Goal: Transaction & Acquisition: Purchase product/service

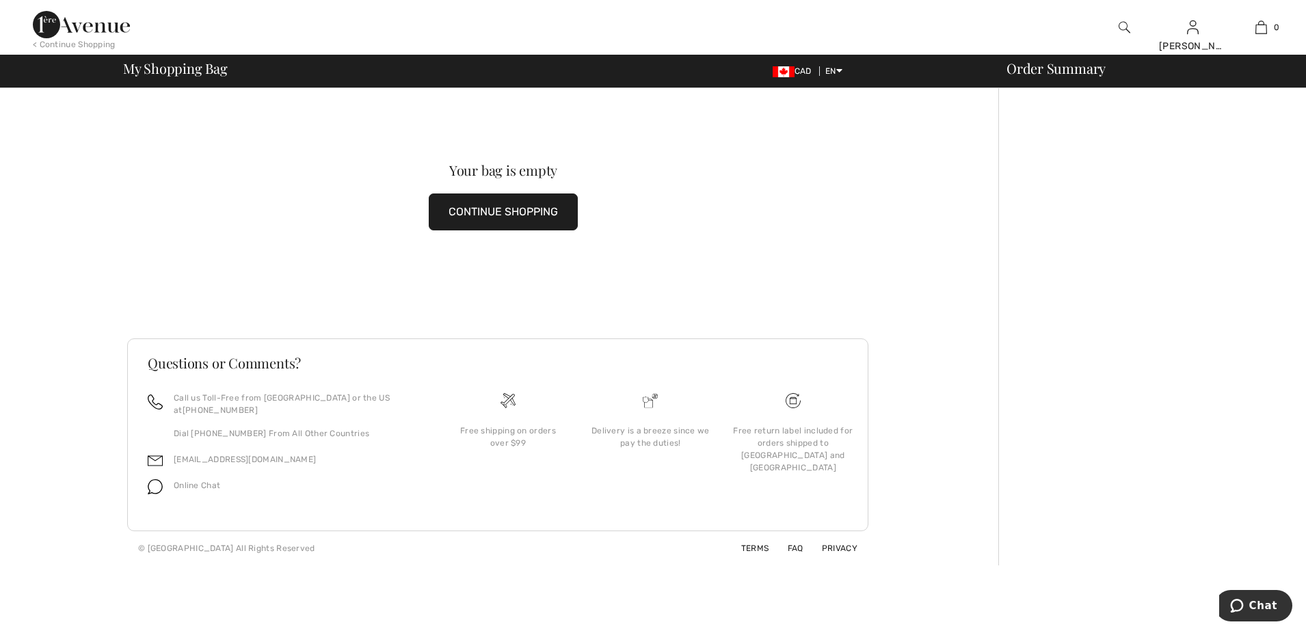
click at [48, 15] on img at bounding box center [81, 24] width 97 height 27
click at [504, 214] on button "CONTINUE SHOPPING" at bounding box center [503, 212] width 149 height 37
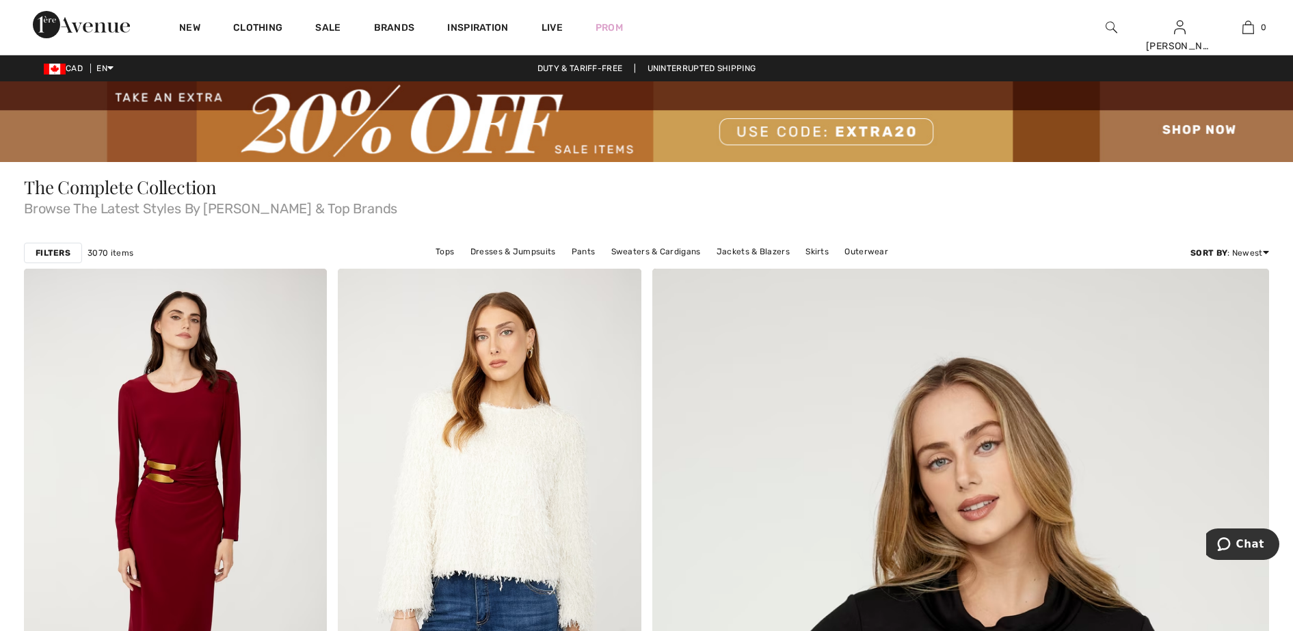
click at [1193, 127] on img at bounding box center [646, 121] width 1293 height 81
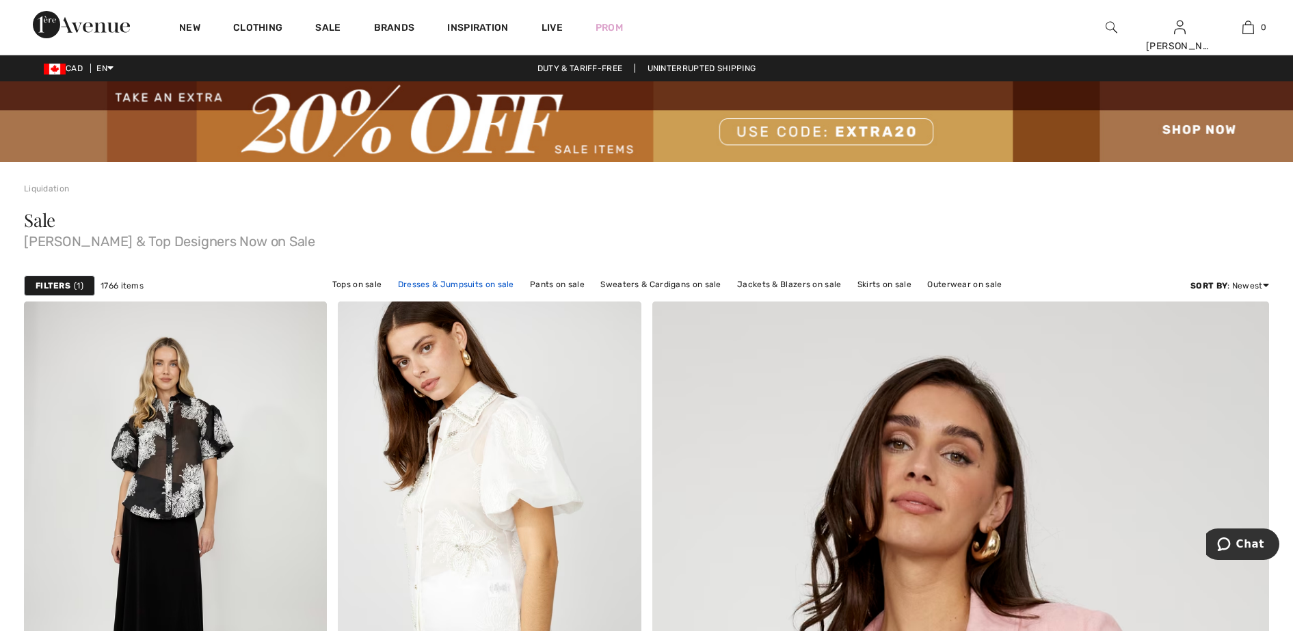
click at [440, 282] on link "Dresses & Jumpsuits on sale" at bounding box center [456, 285] width 130 height 18
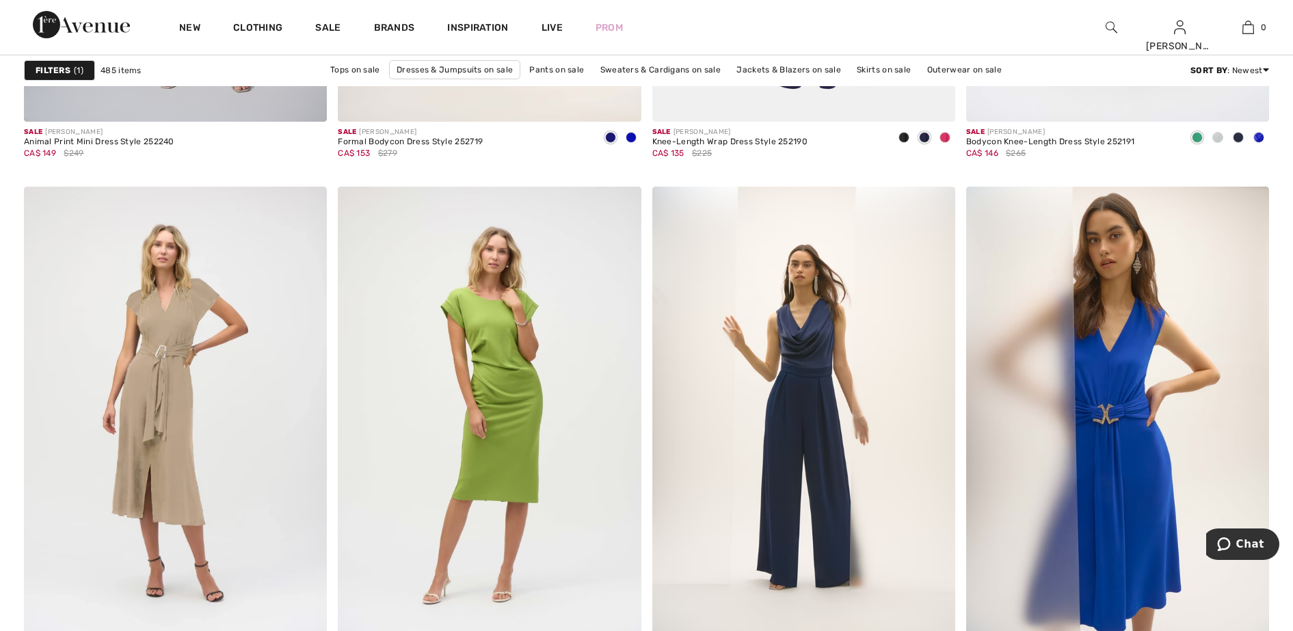
scroll to position [1710, 0]
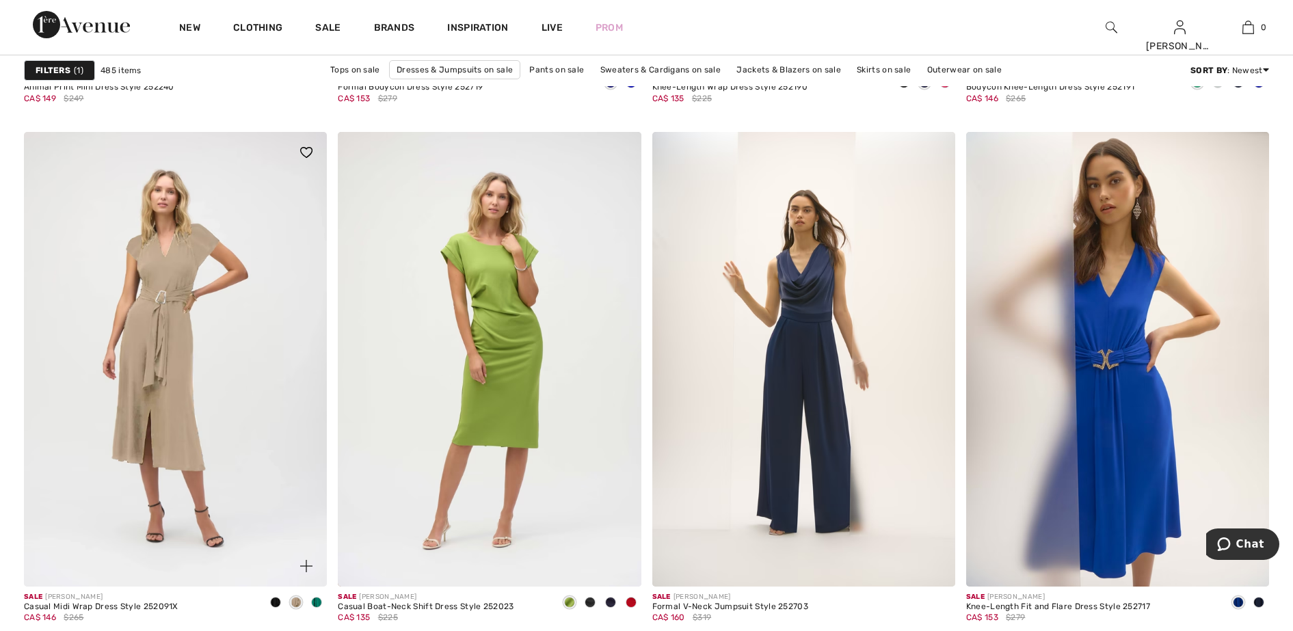
click at [318, 603] on span at bounding box center [316, 602] width 11 height 11
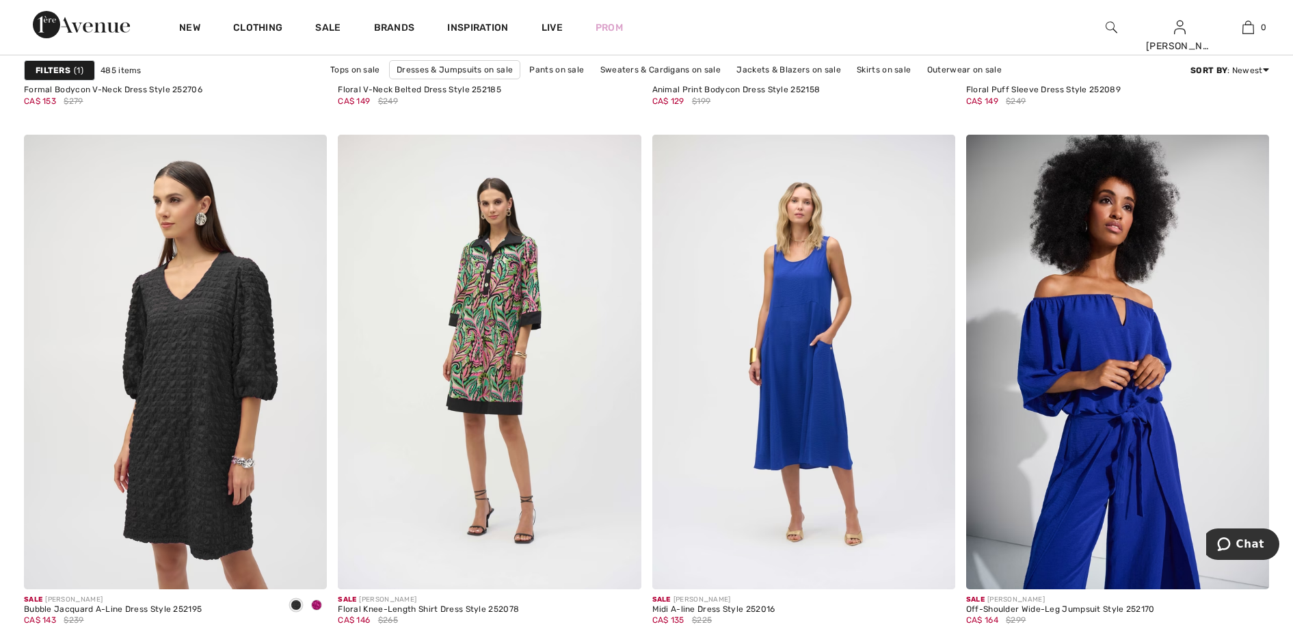
scroll to position [7011, 0]
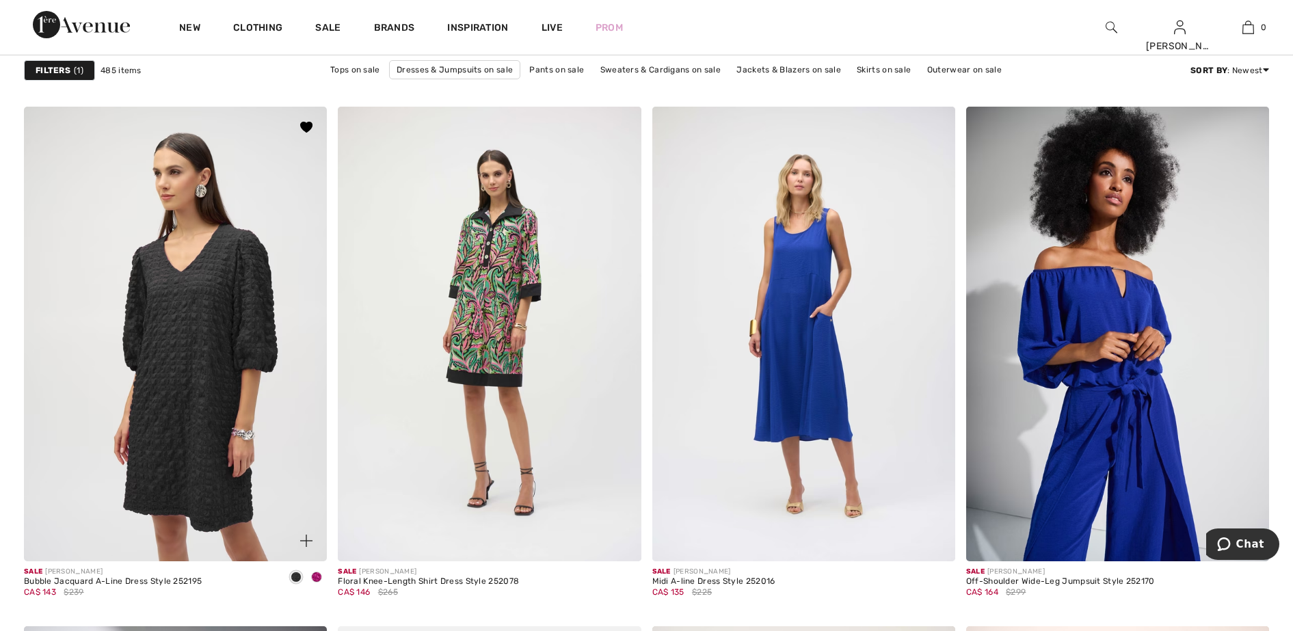
click at [317, 577] on span at bounding box center [316, 577] width 11 height 11
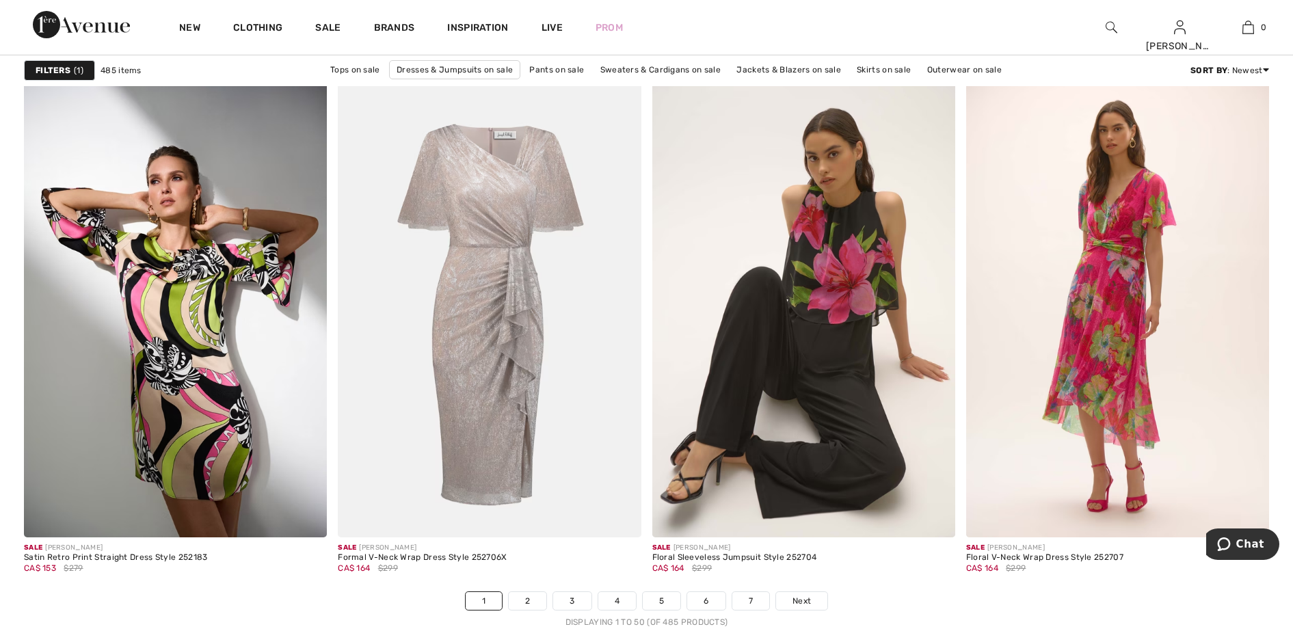
scroll to position [7609, 0]
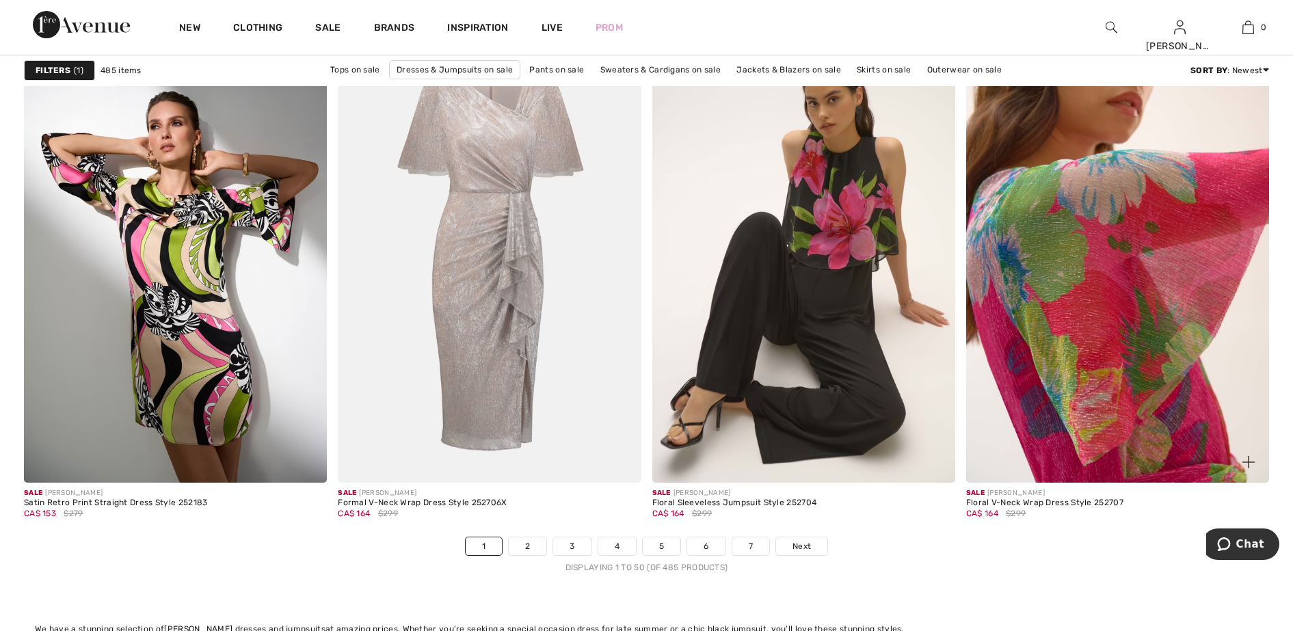
click at [1123, 275] on img at bounding box center [1117, 255] width 303 height 455
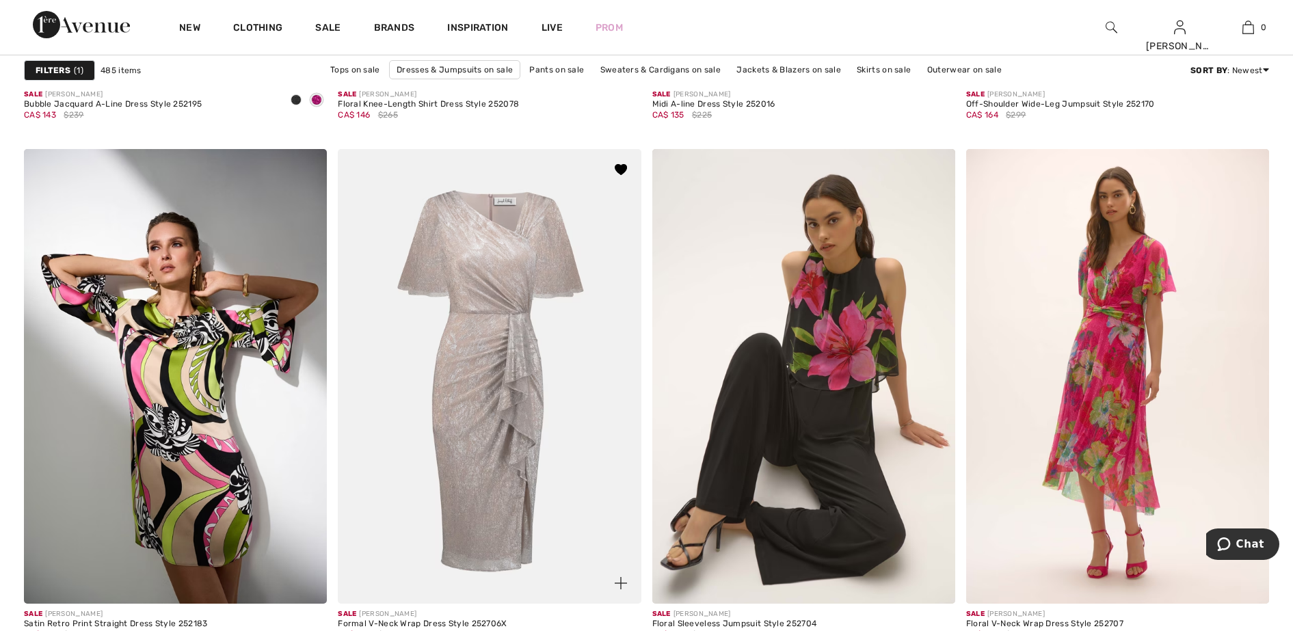
scroll to position [7524, 0]
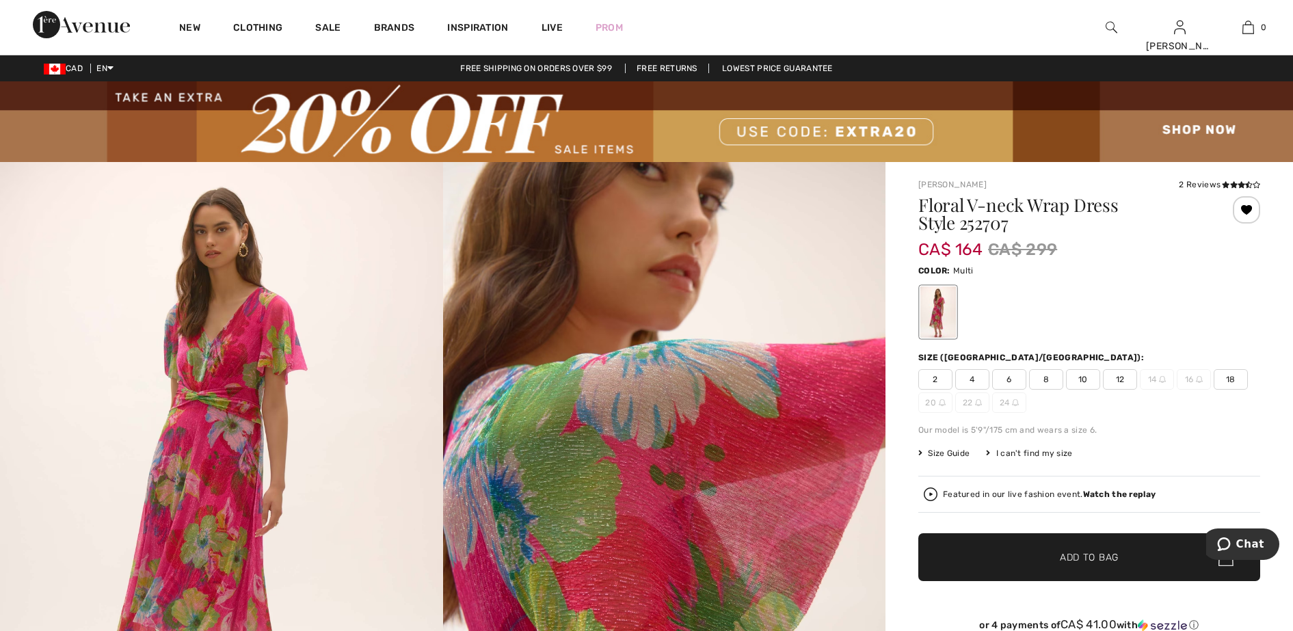
scroll to position [171, 0]
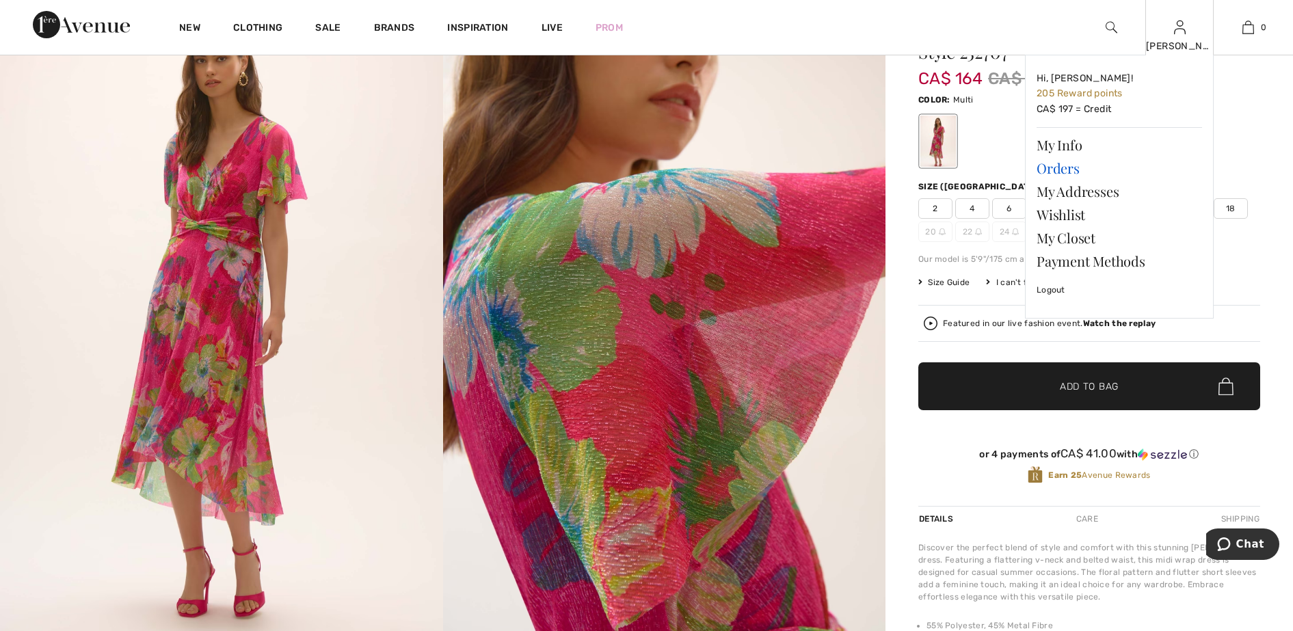
click at [1073, 166] on link "Orders" at bounding box center [1120, 168] width 166 height 23
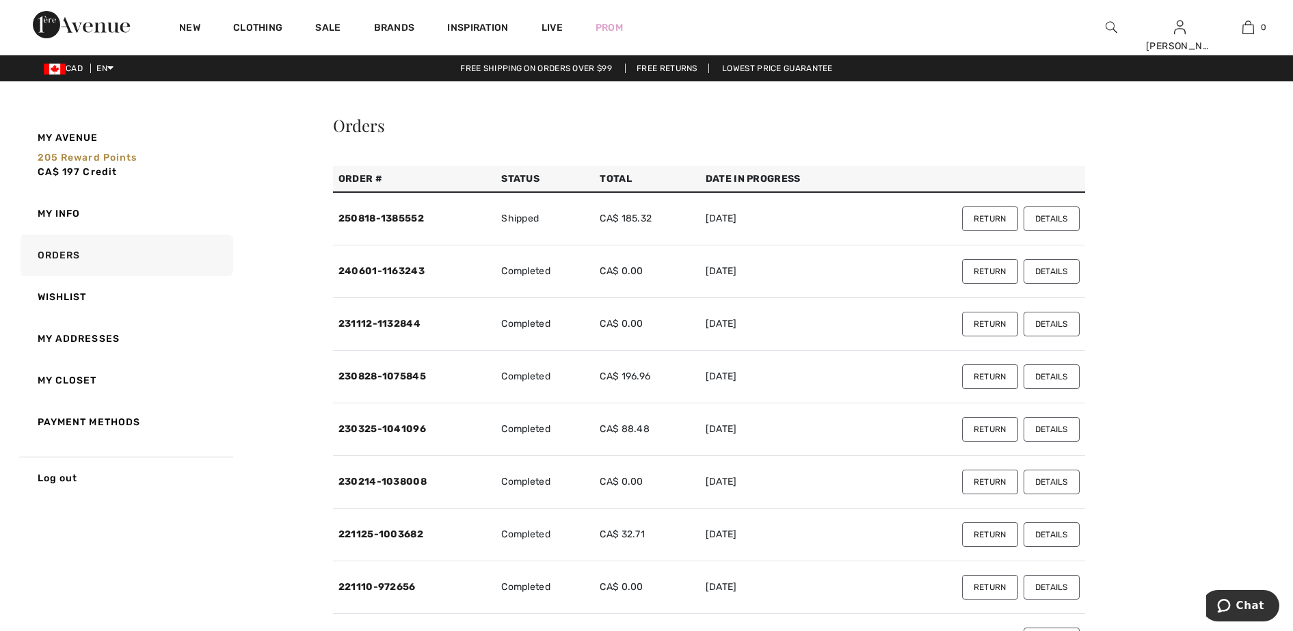
click at [980, 219] on button "Return" at bounding box center [990, 219] width 56 height 25
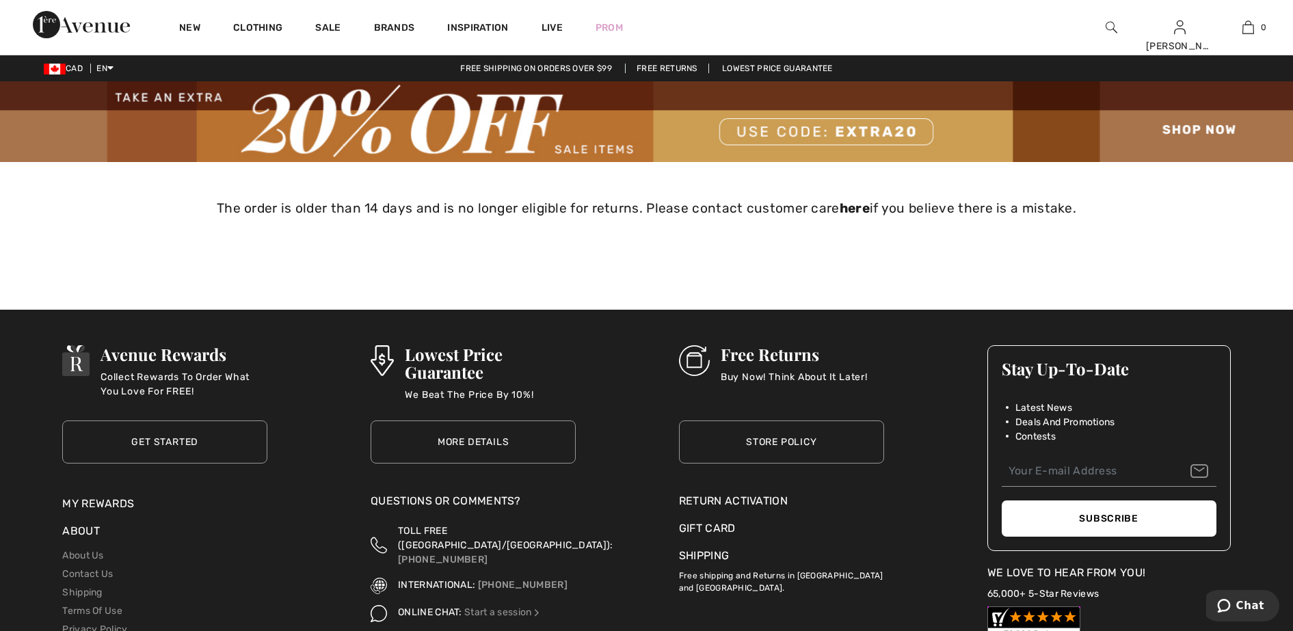
click at [1195, 129] on img at bounding box center [646, 121] width 1293 height 81
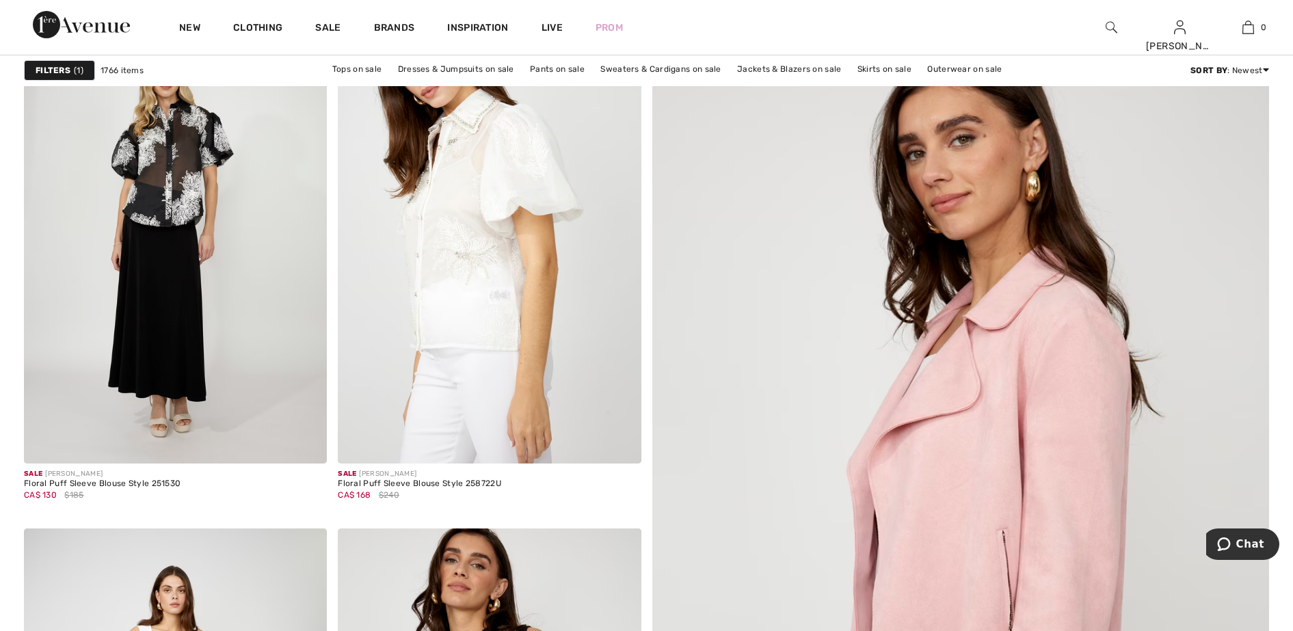
scroll to position [171, 0]
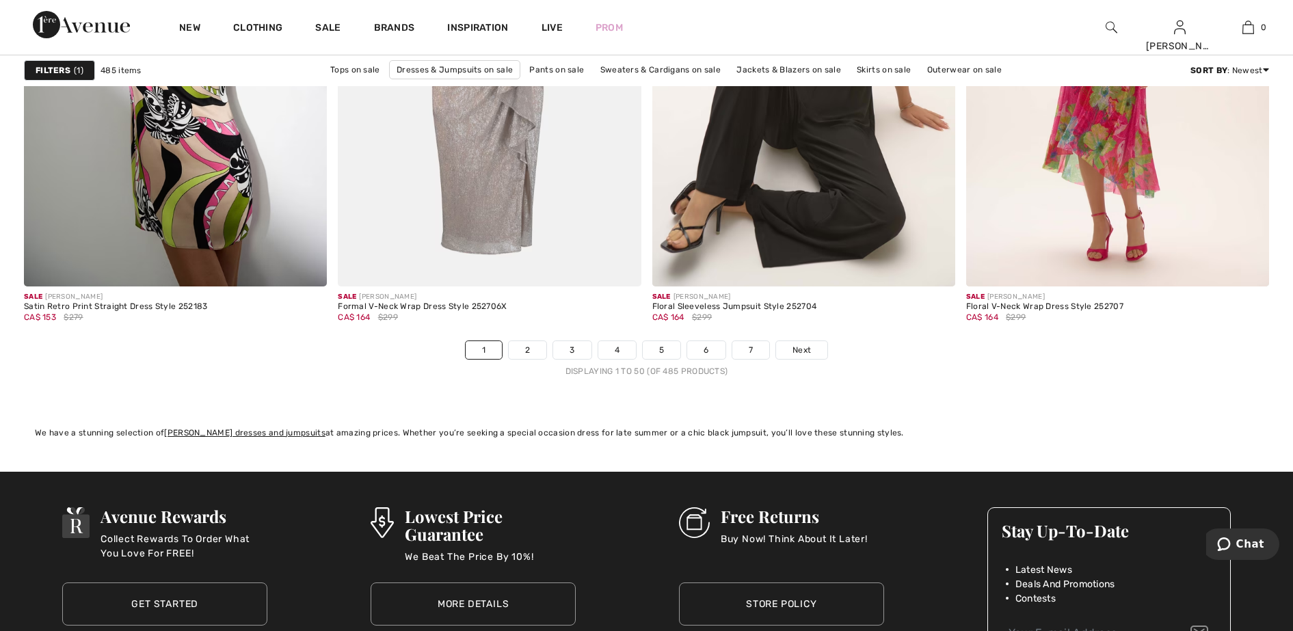
scroll to position [7866, 0]
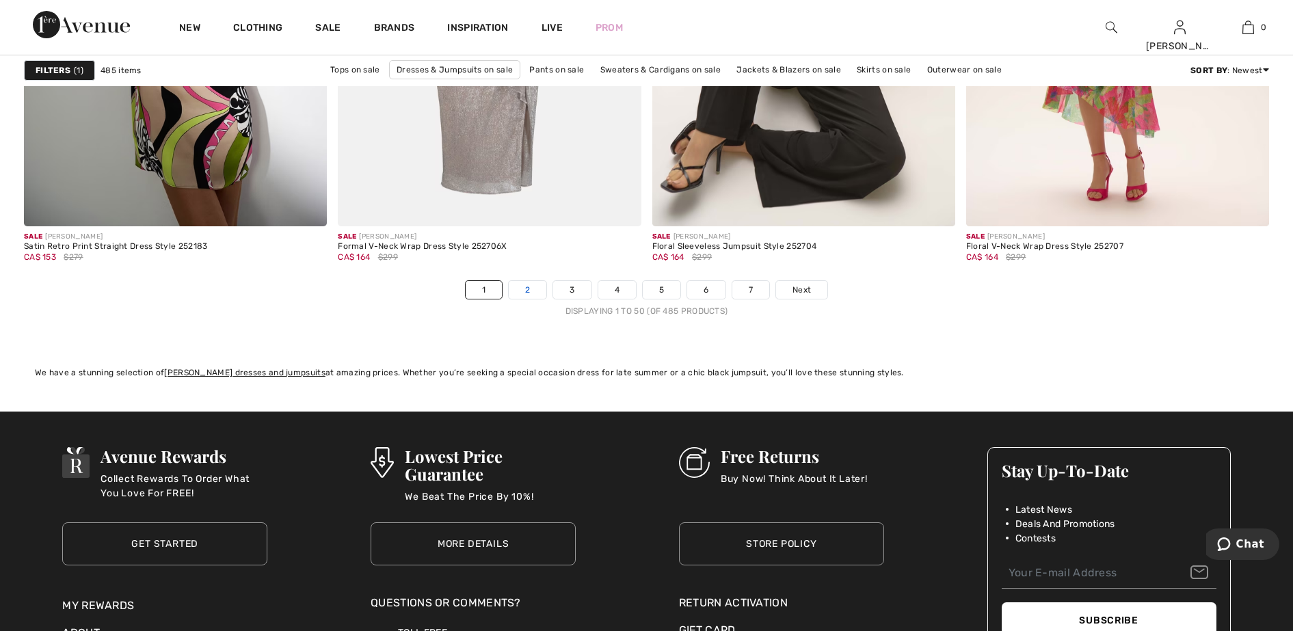
click at [536, 284] on link "2" at bounding box center [528, 290] width 38 height 18
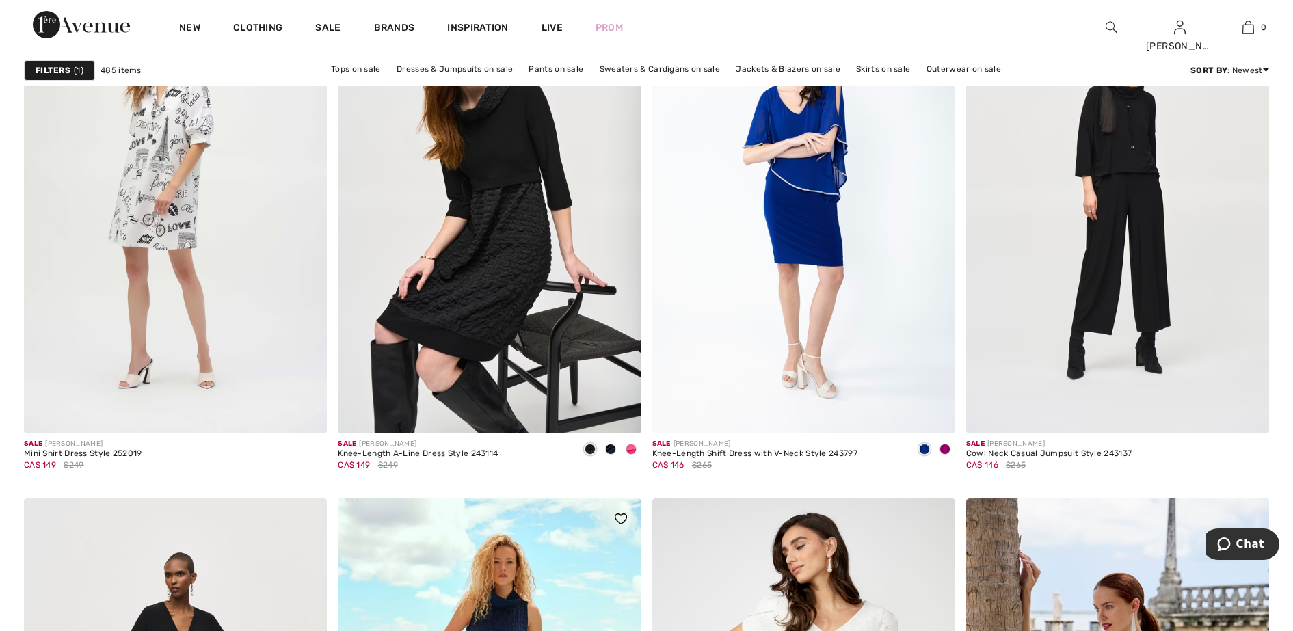
scroll to position [3163, 0]
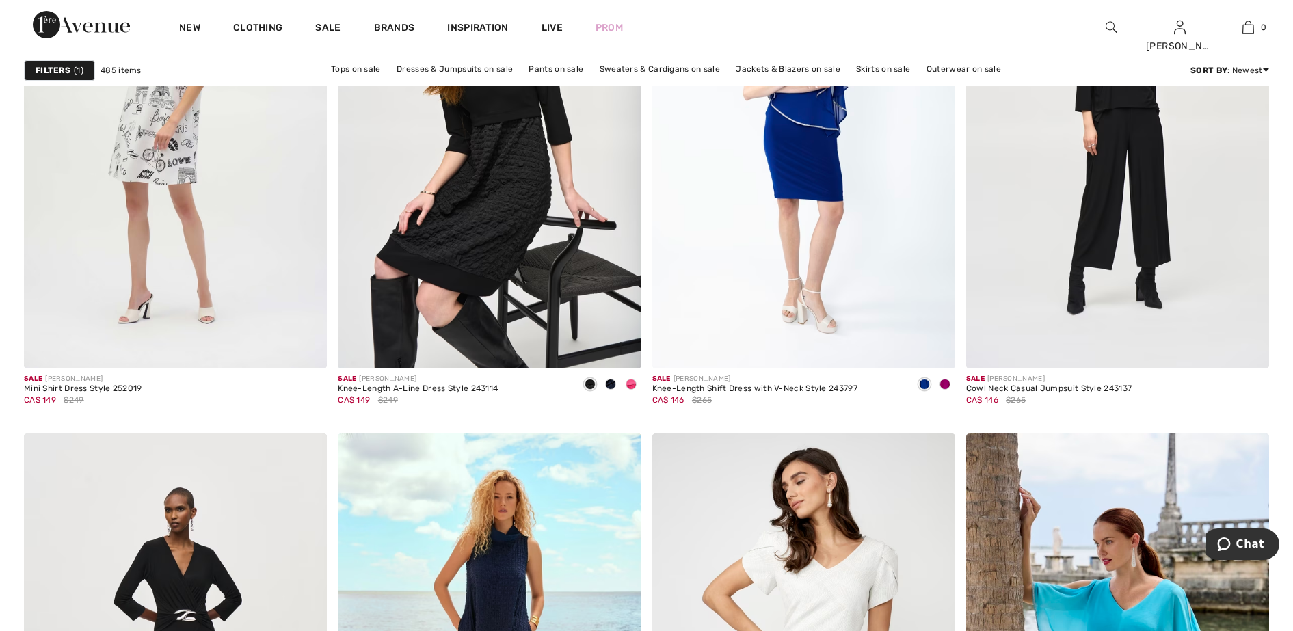
click at [631, 383] on span at bounding box center [631, 384] width 11 height 11
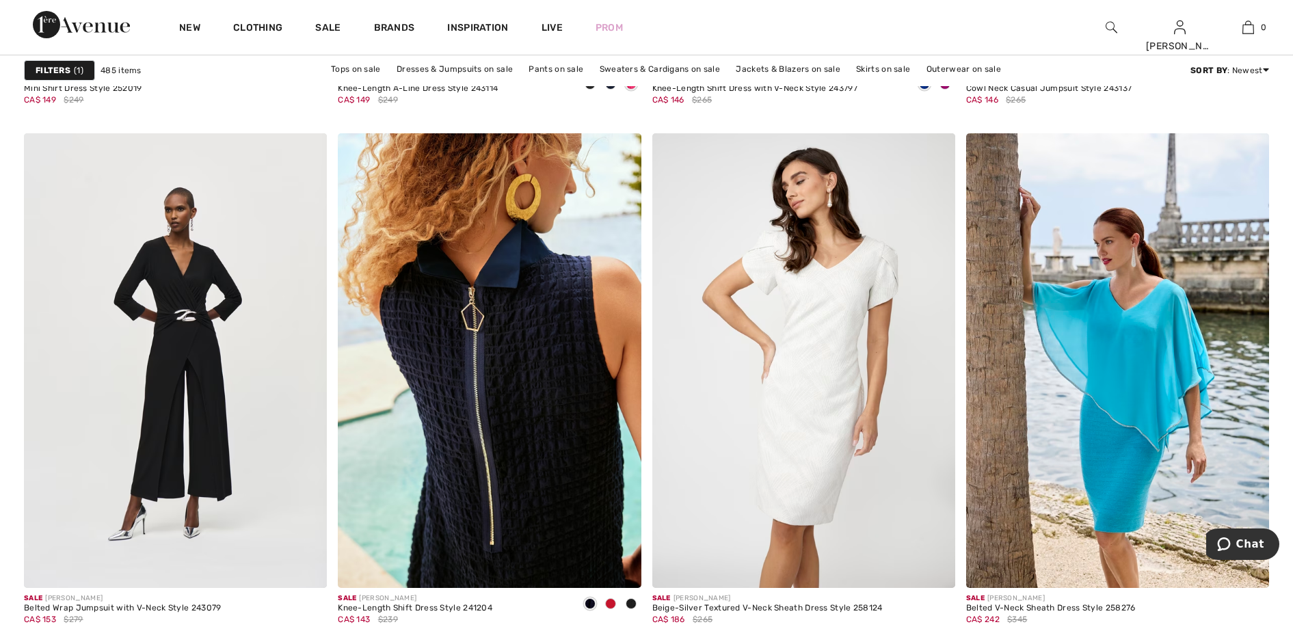
scroll to position [3505, 0]
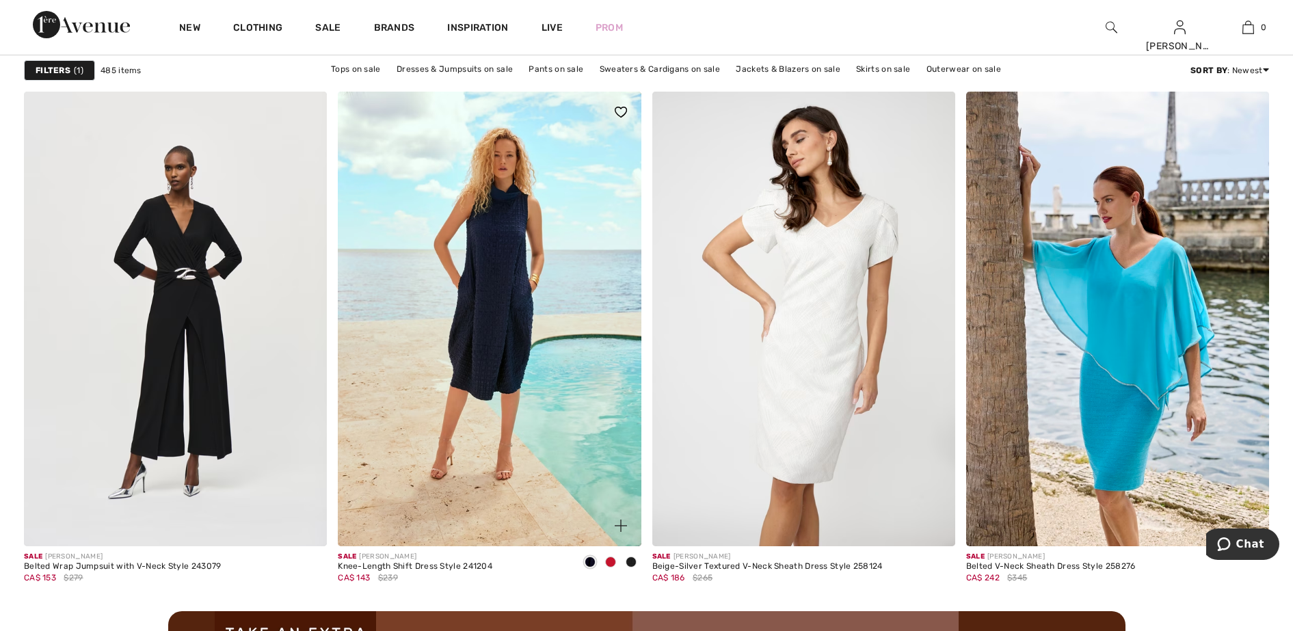
click at [611, 561] on span at bounding box center [610, 562] width 11 height 11
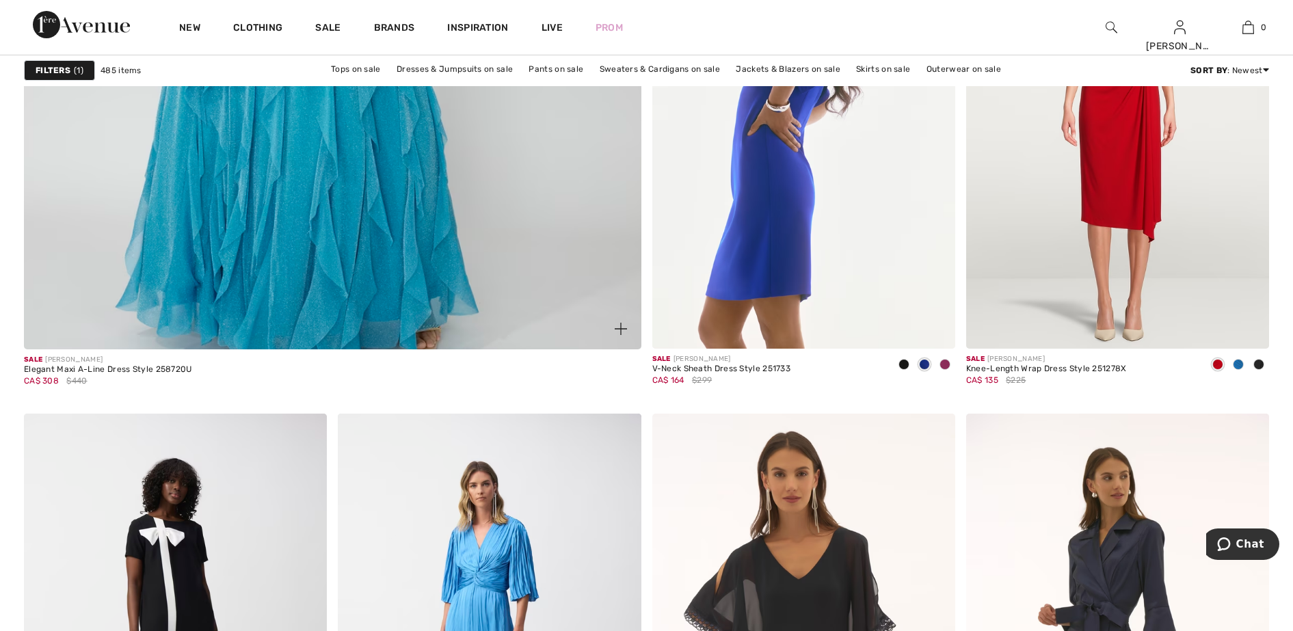
scroll to position [4959, 0]
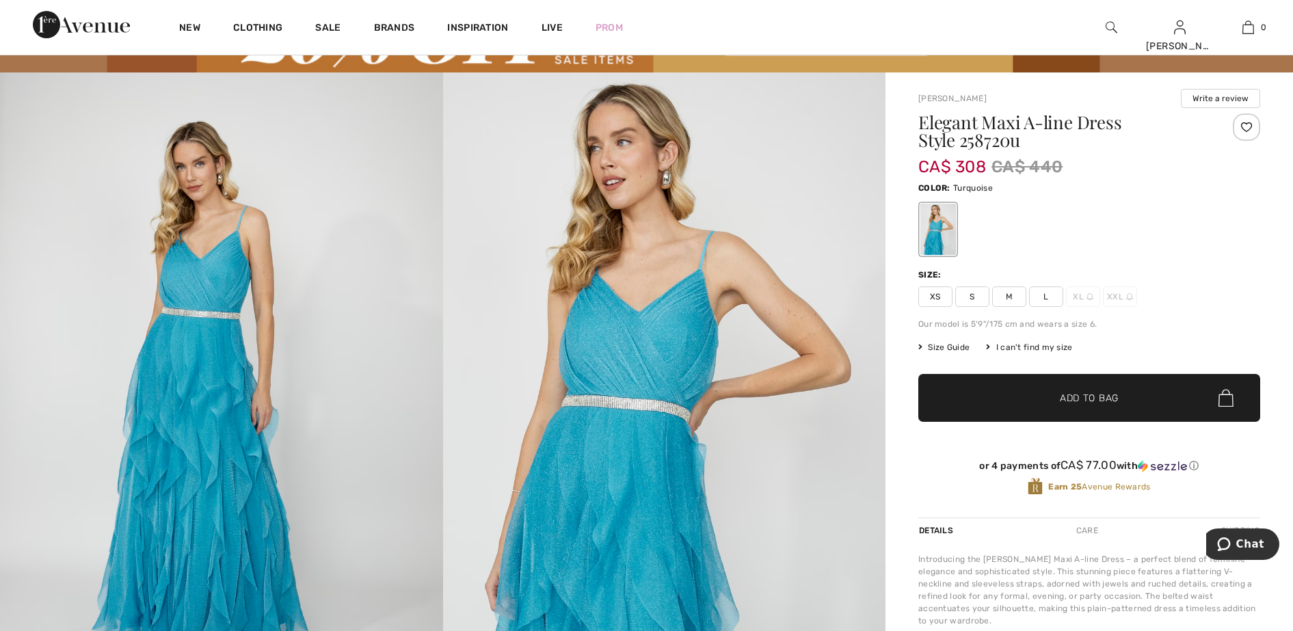
scroll to position [85, 0]
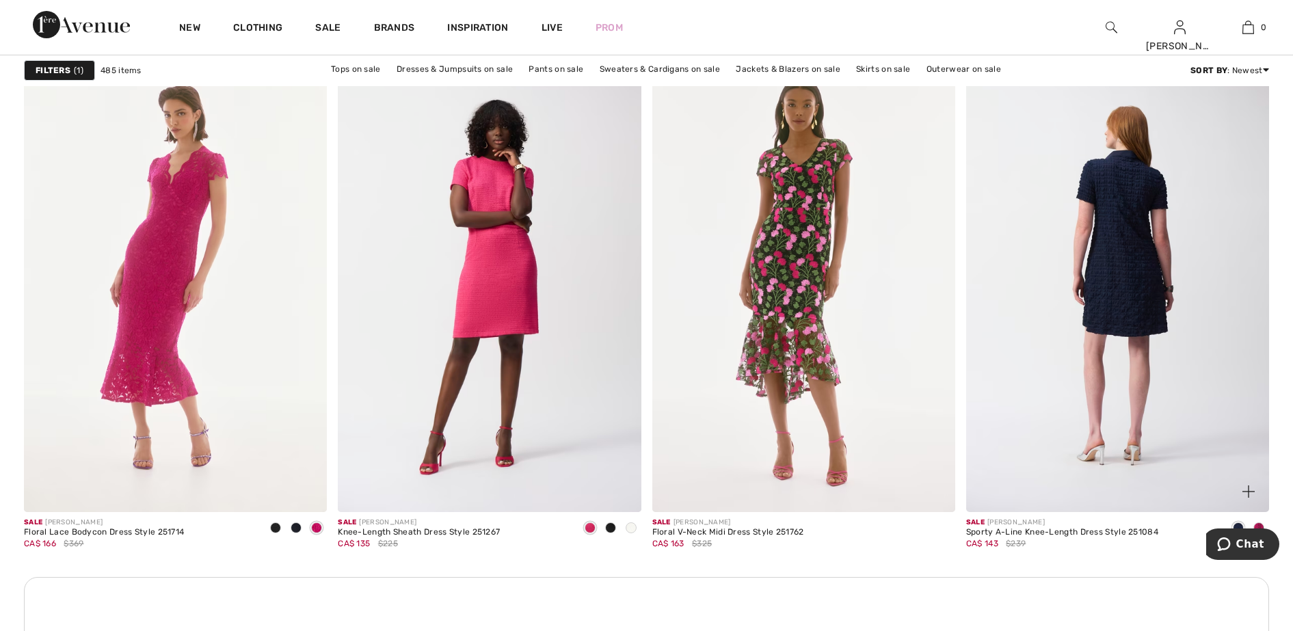
scroll to position [5899, 0]
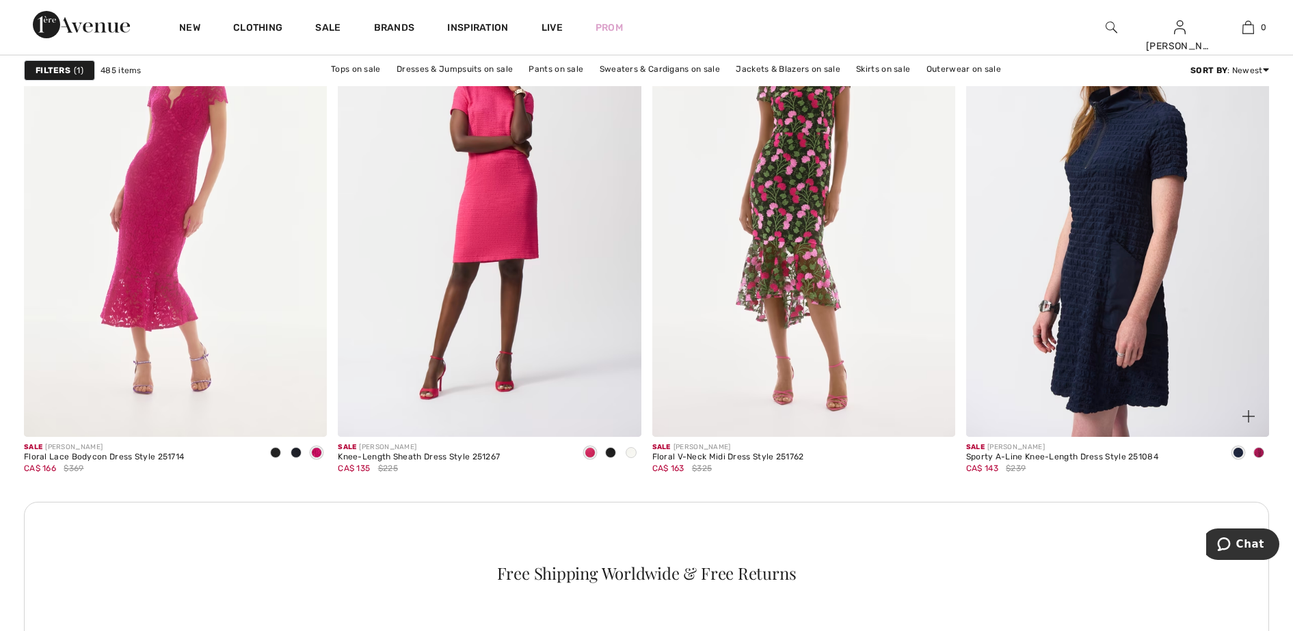
click at [1262, 451] on span at bounding box center [1259, 452] width 11 height 11
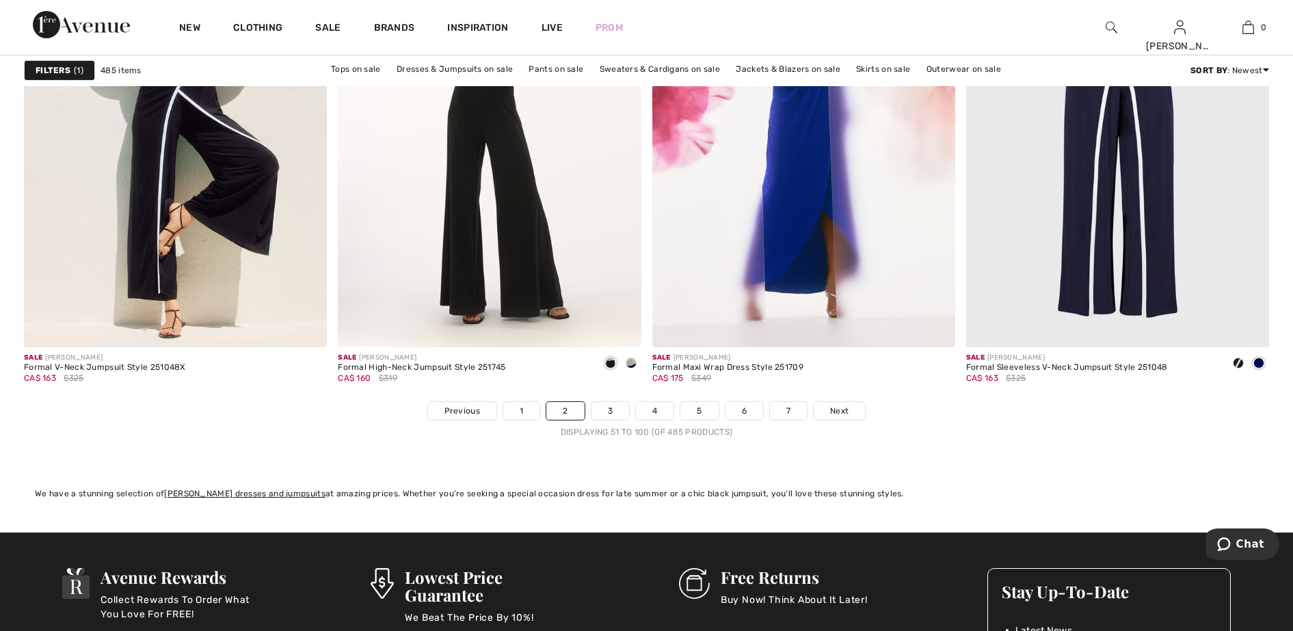
scroll to position [7780, 0]
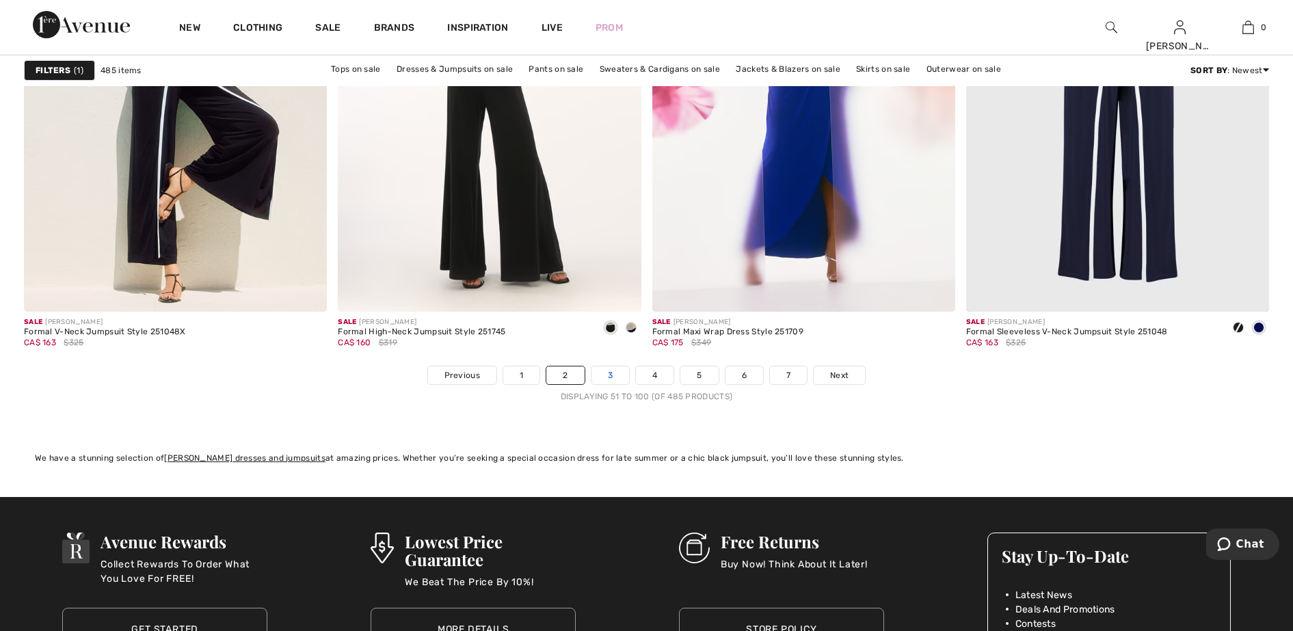
click at [612, 379] on link "3" at bounding box center [611, 376] width 38 height 18
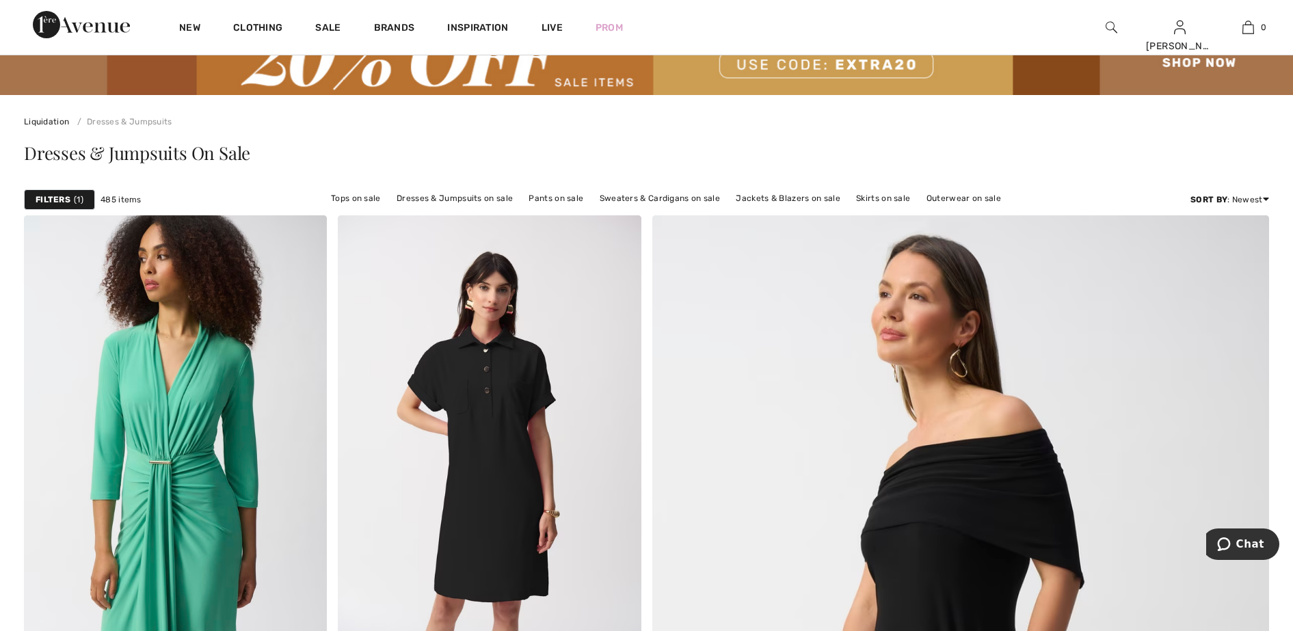
scroll to position [171, 0]
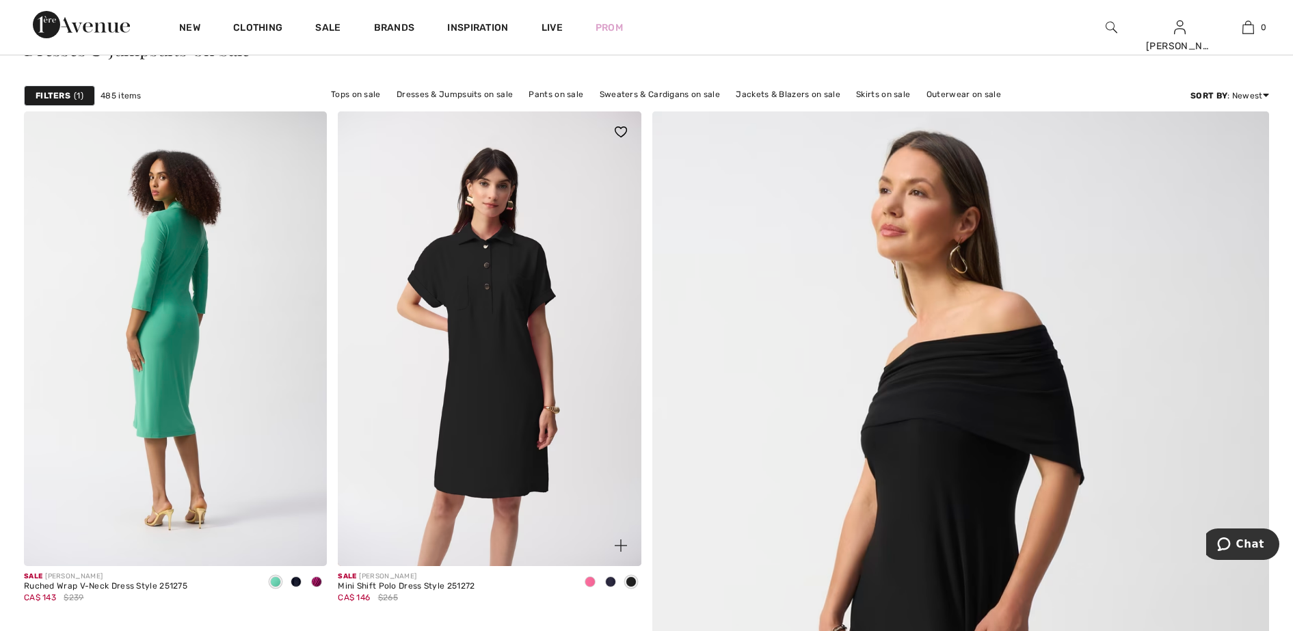
drag, startPoint x: 308, startPoint y: 333, endPoint x: 371, endPoint y: 350, distance: 65.2
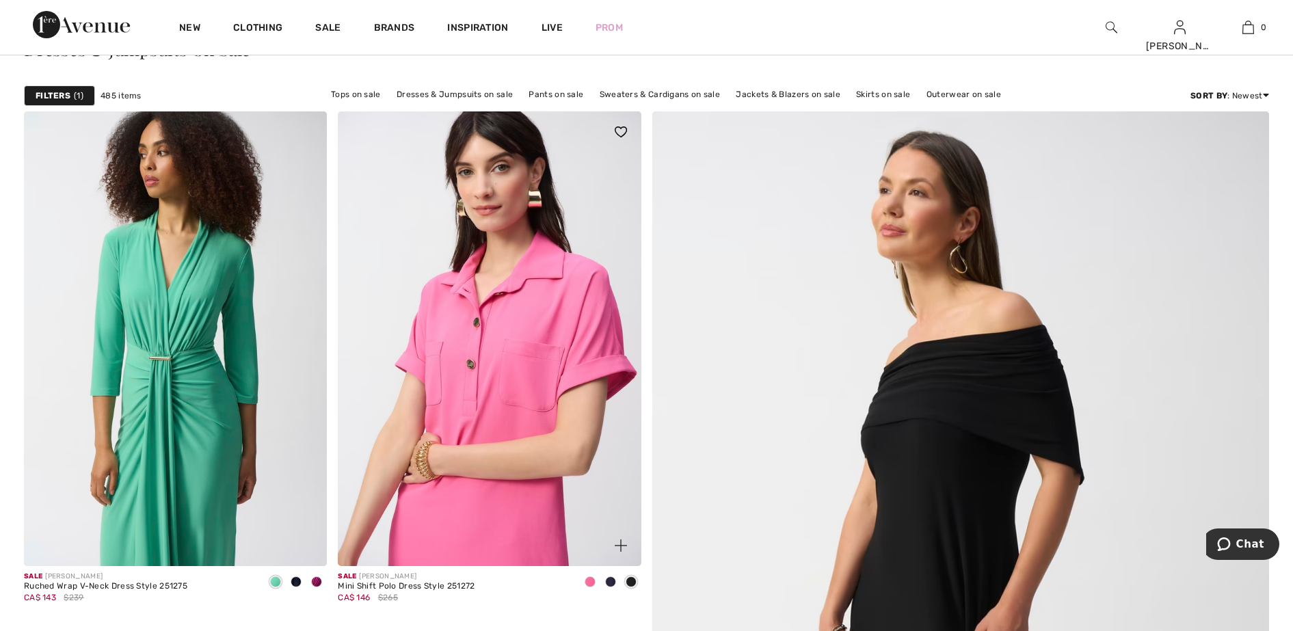
drag, startPoint x: 371, startPoint y: 350, endPoint x: 640, endPoint y: 401, distance: 273.7
click at [640, 401] on img at bounding box center [489, 338] width 303 height 455
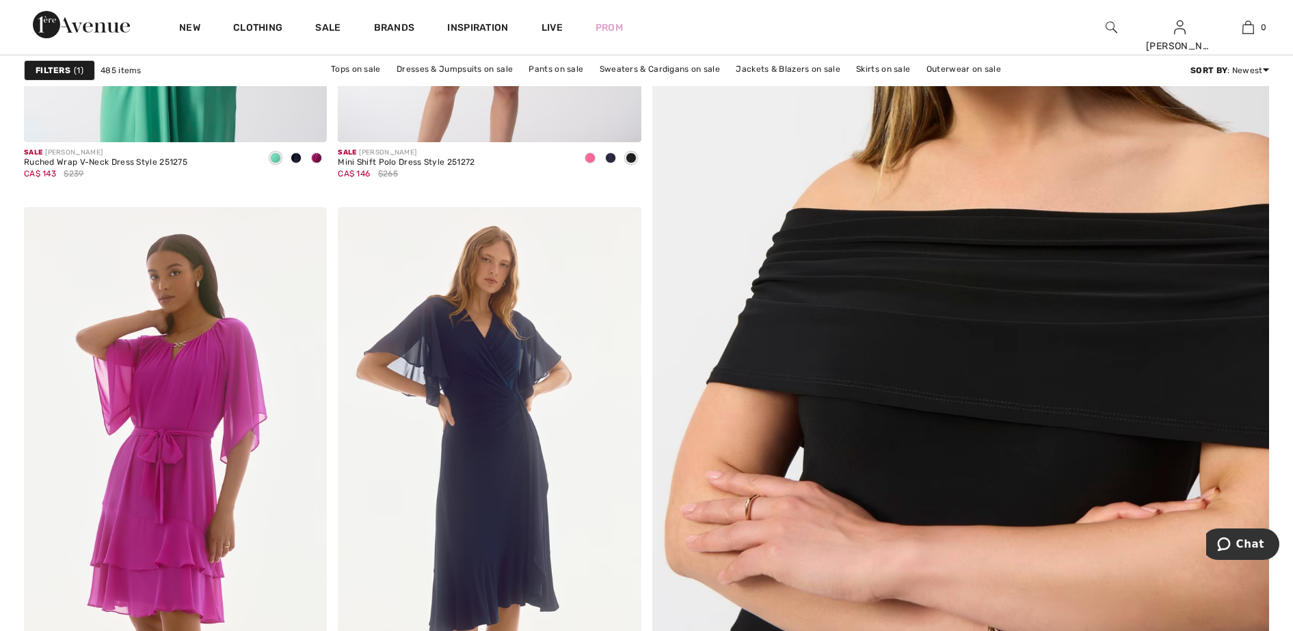
scroll to position [598, 0]
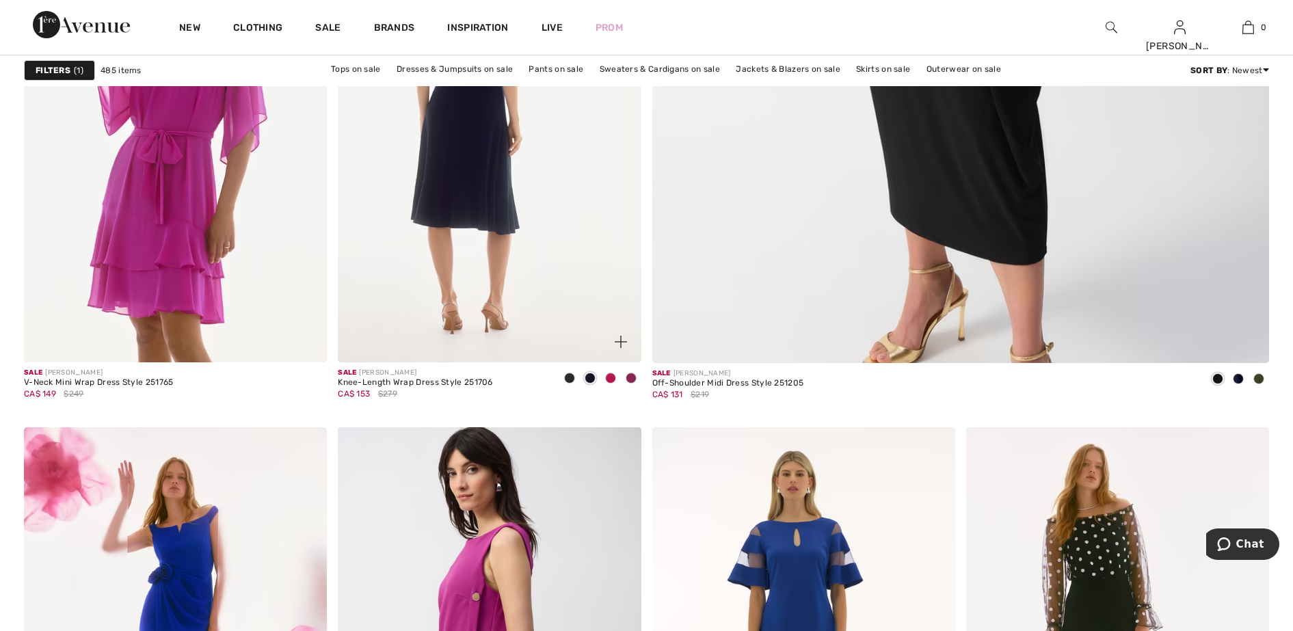
scroll to position [1111, 0]
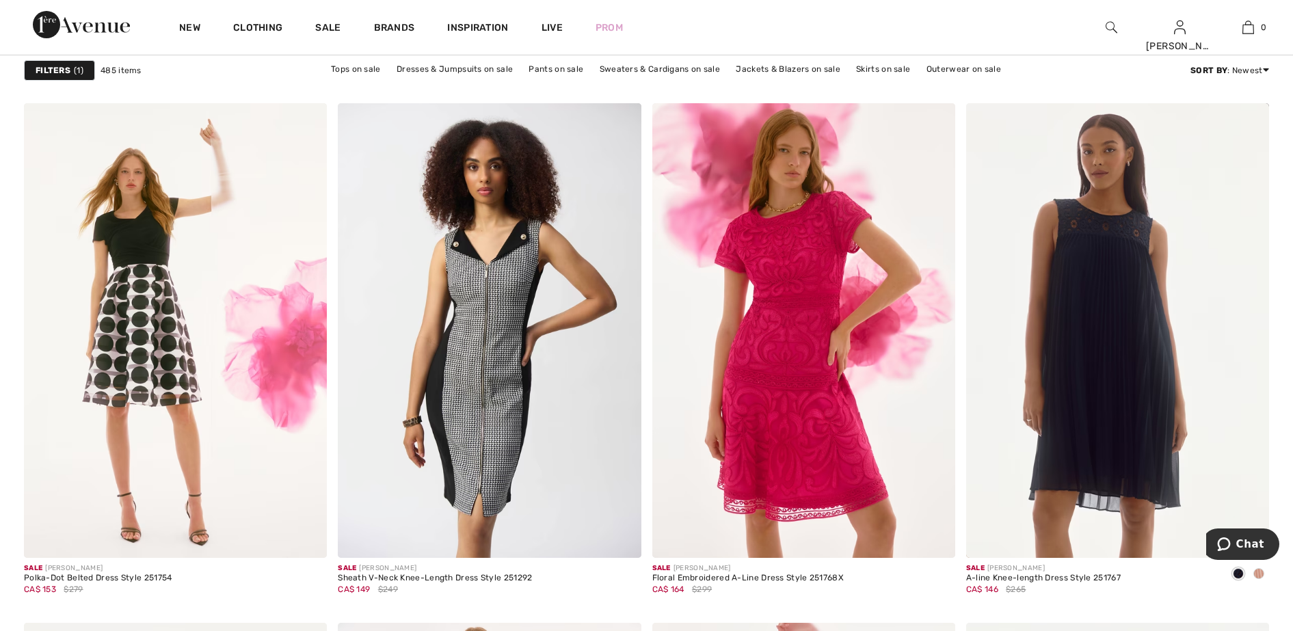
scroll to position [5301, 0]
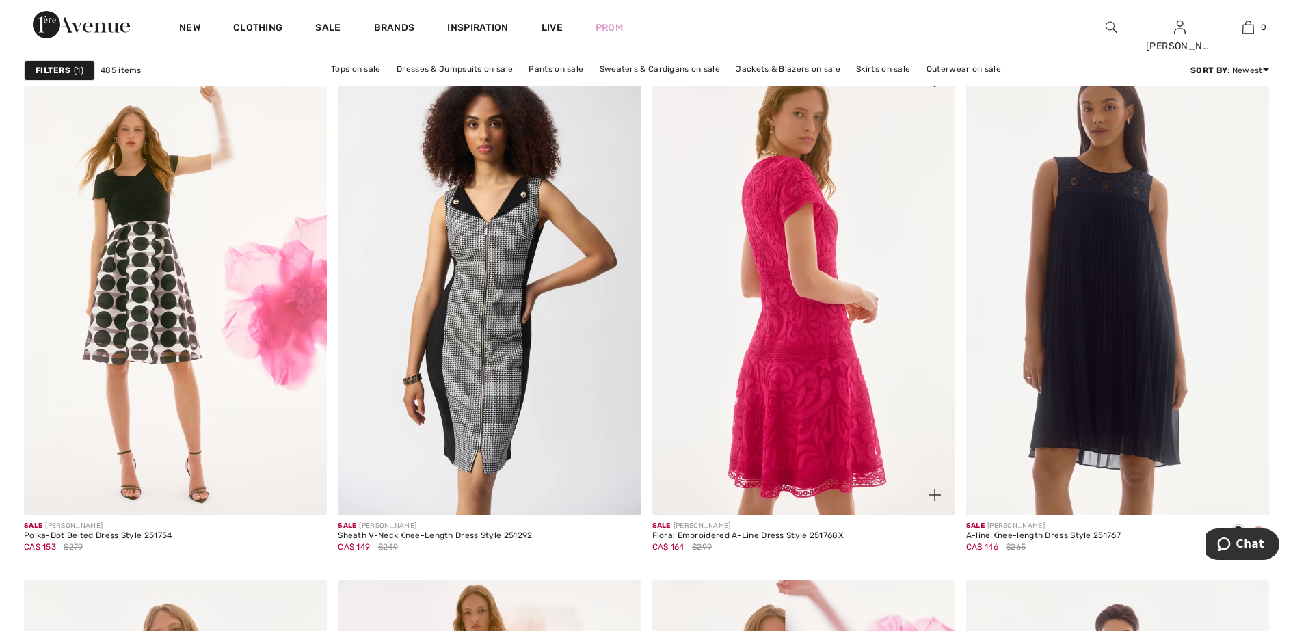
click at [780, 287] on img at bounding box center [804, 288] width 303 height 455
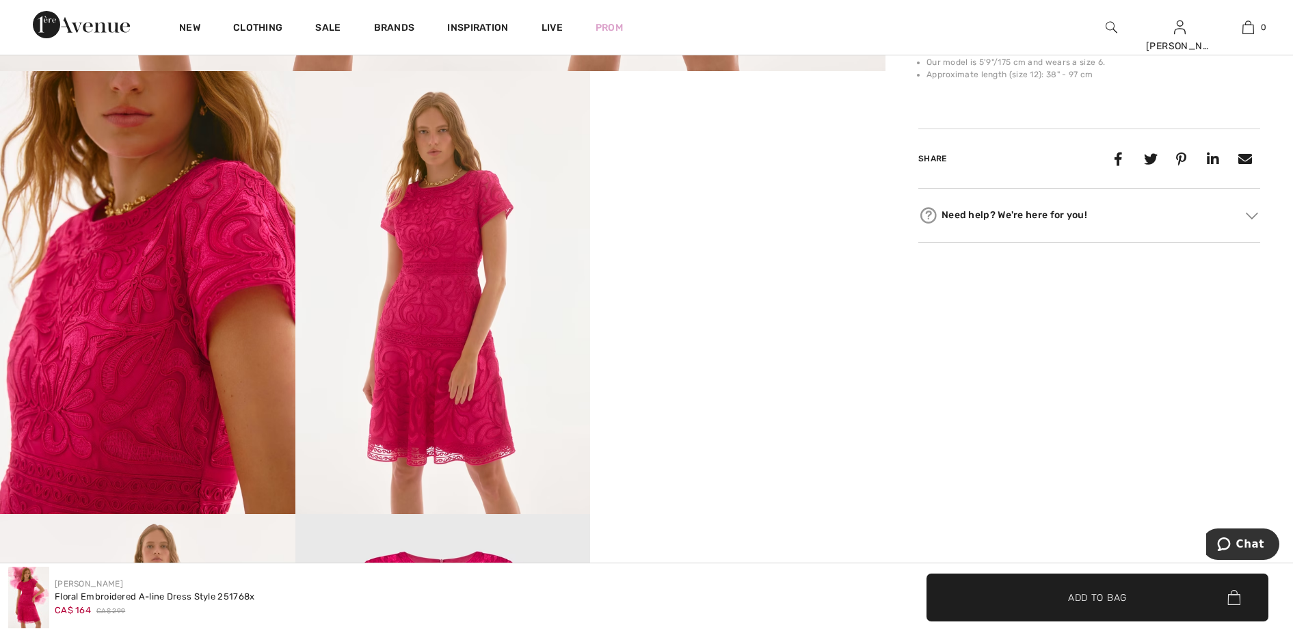
scroll to position [769, 0]
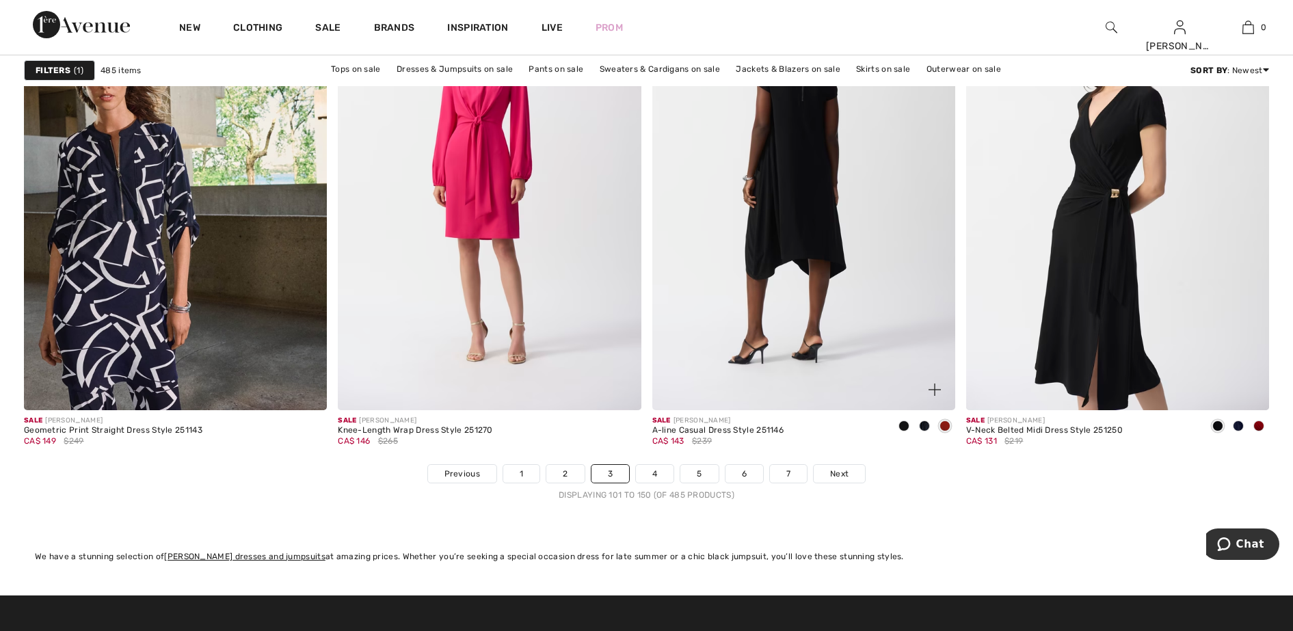
scroll to position [7780, 0]
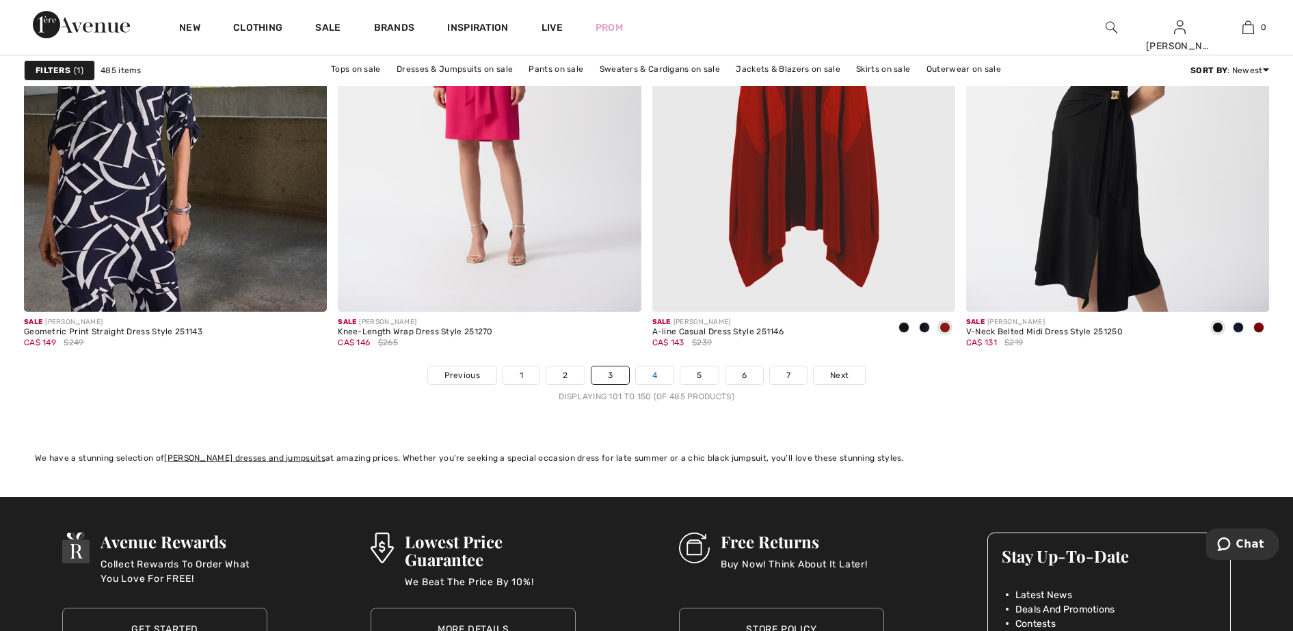
click at [654, 373] on link "4" at bounding box center [655, 376] width 38 height 18
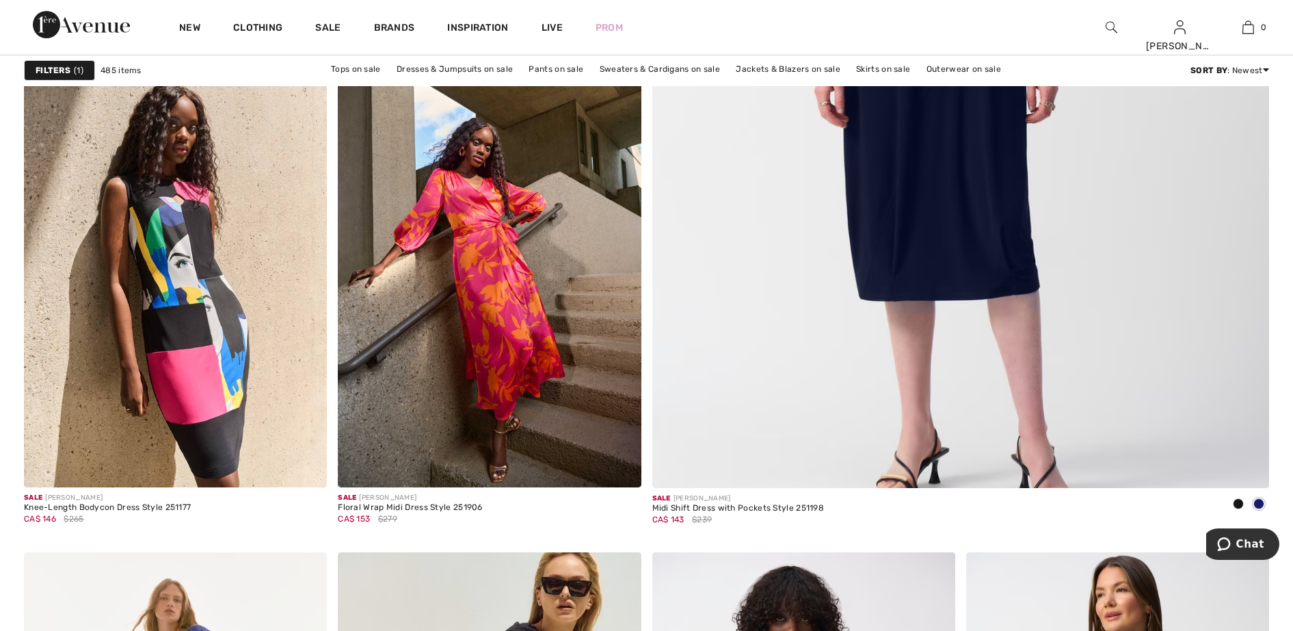
scroll to position [855, 0]
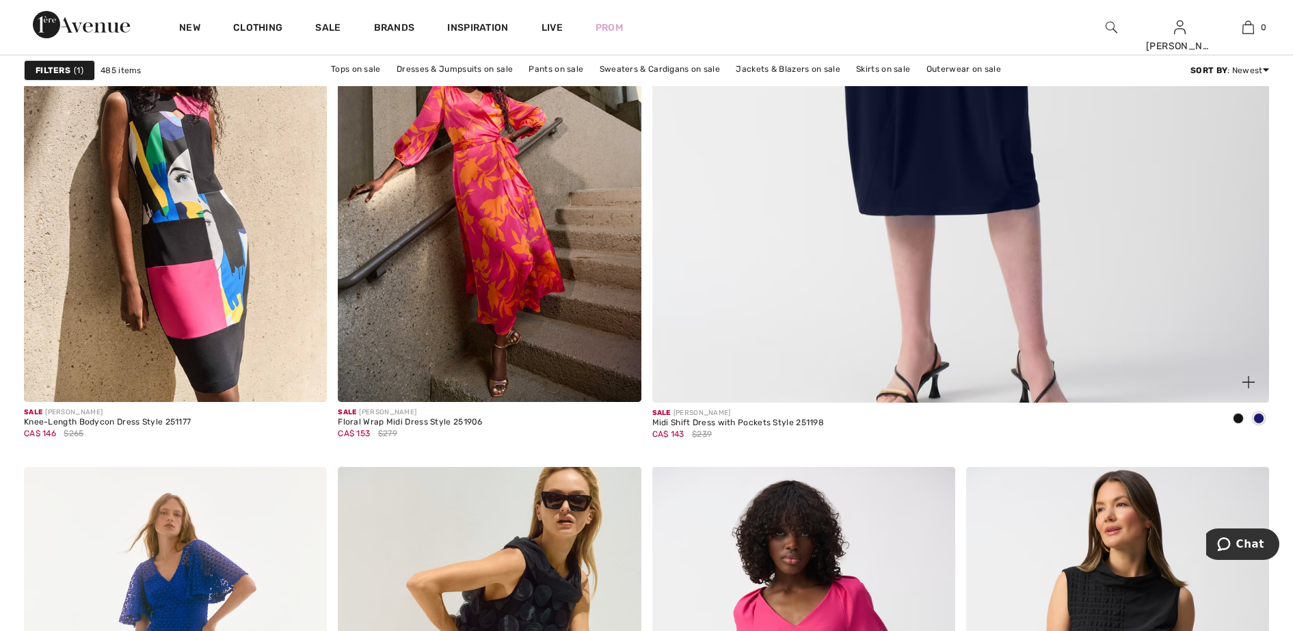
click at [1263, 419] on span at bounding box center [1259, 418] width 11 height 11
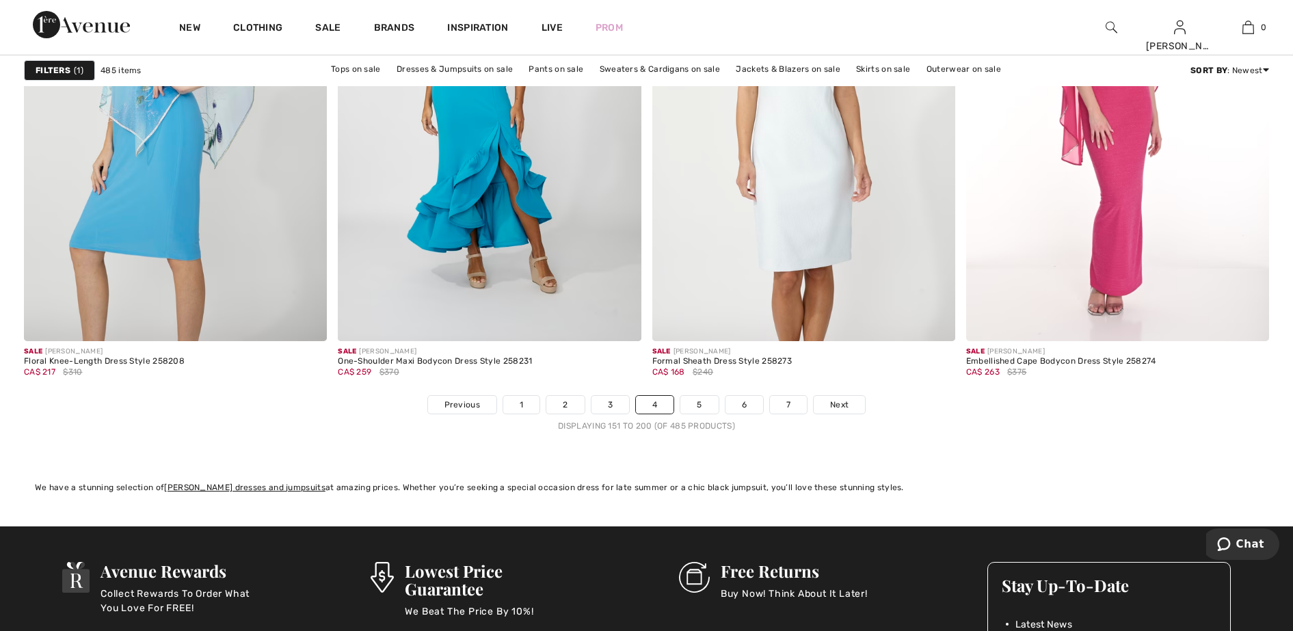
scroll to position [7780, 0]
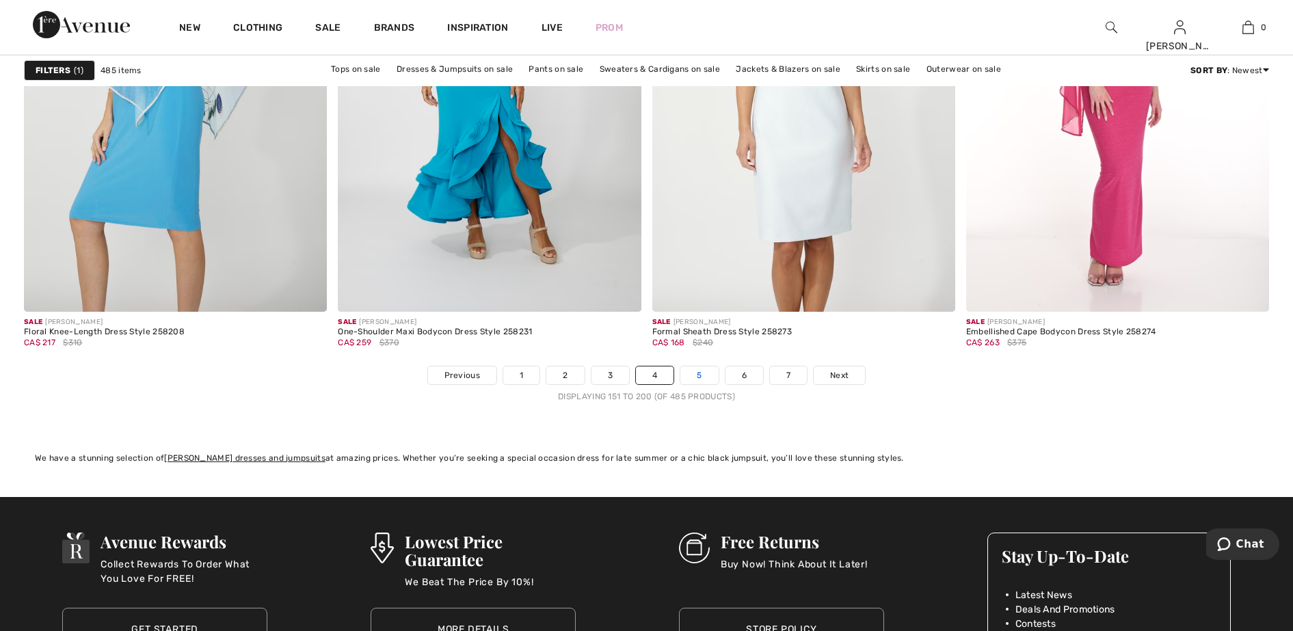
click at [690, 373] on link "5" at bounding box center [700, 376] width 38 height 18
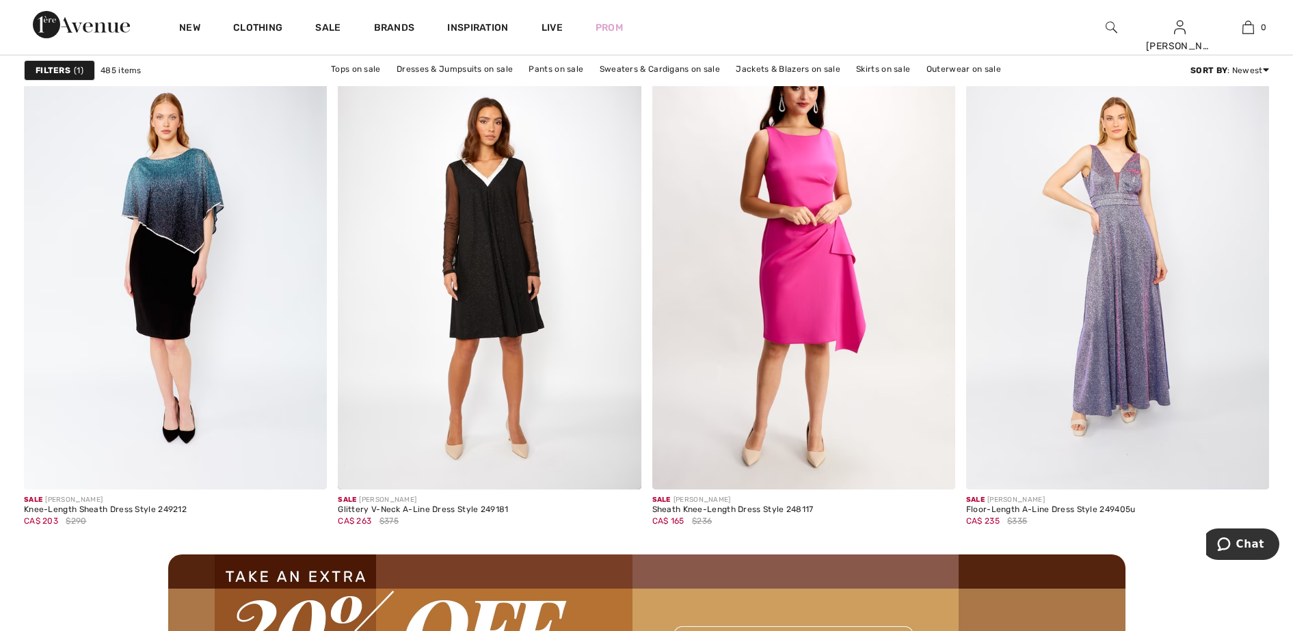
scroll to position [3591, 0]
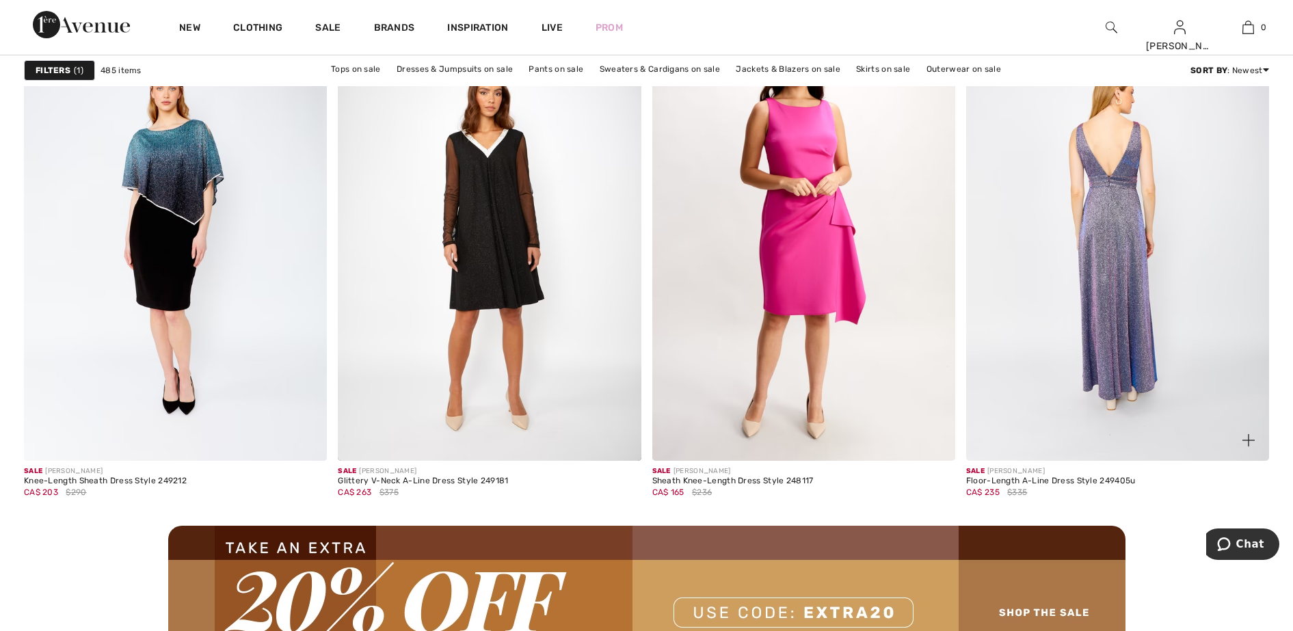
click at [1158, 243] on img at bounding box center [1117, 233] width 303 height 455
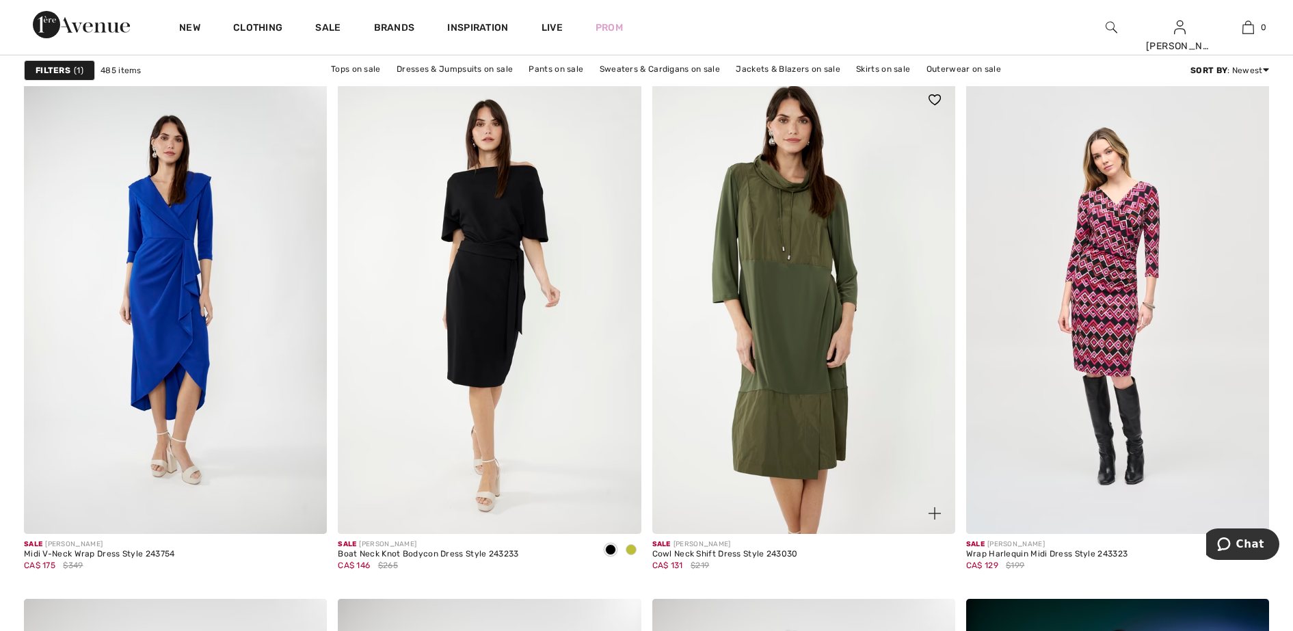
scroll to position [6498, 0]
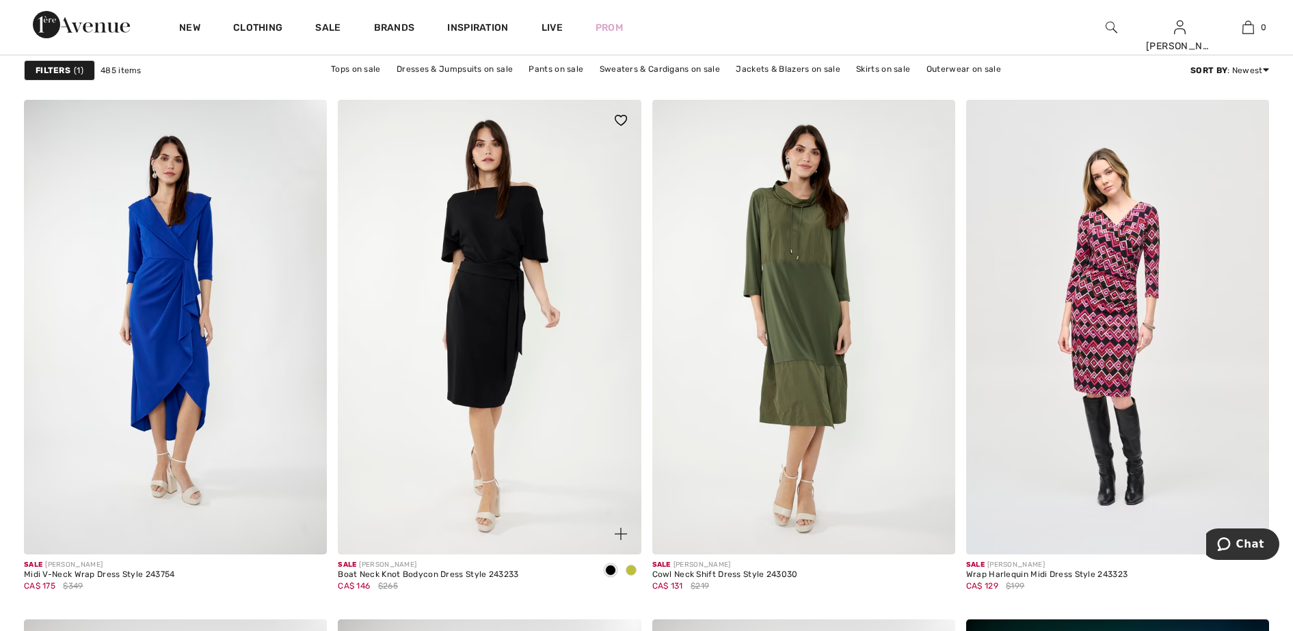
click at [631, 569] on span at bounding box center [631, 570] width 11 height 11
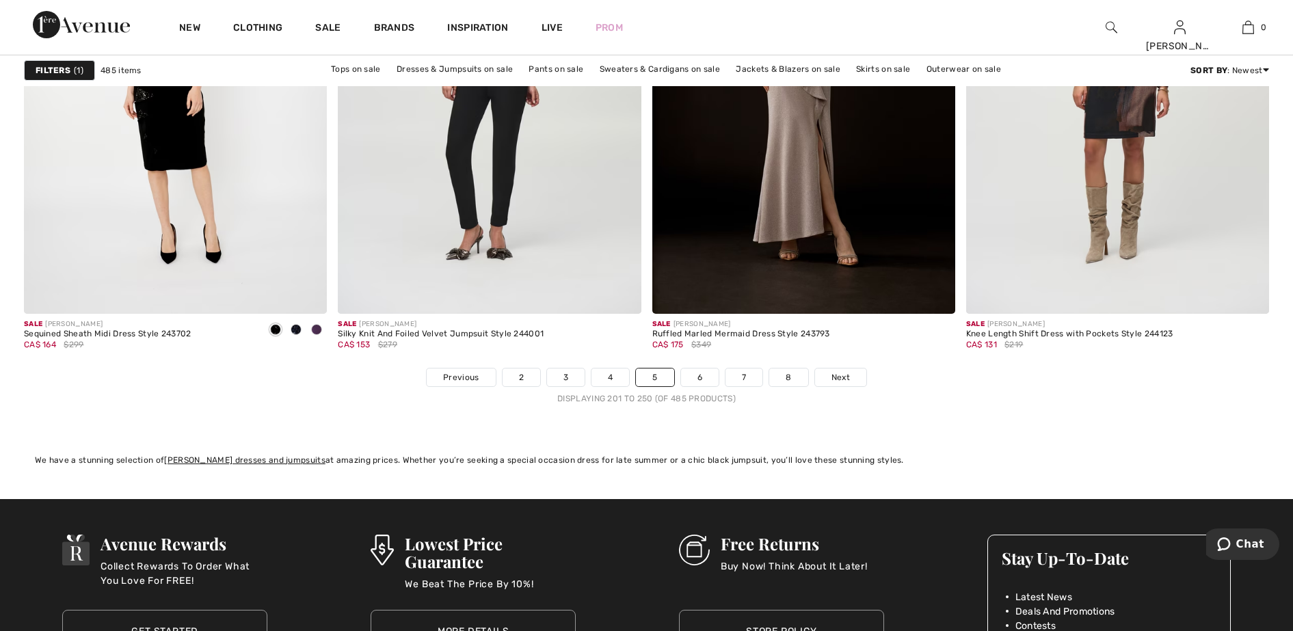
scroll to position [7780, 0]
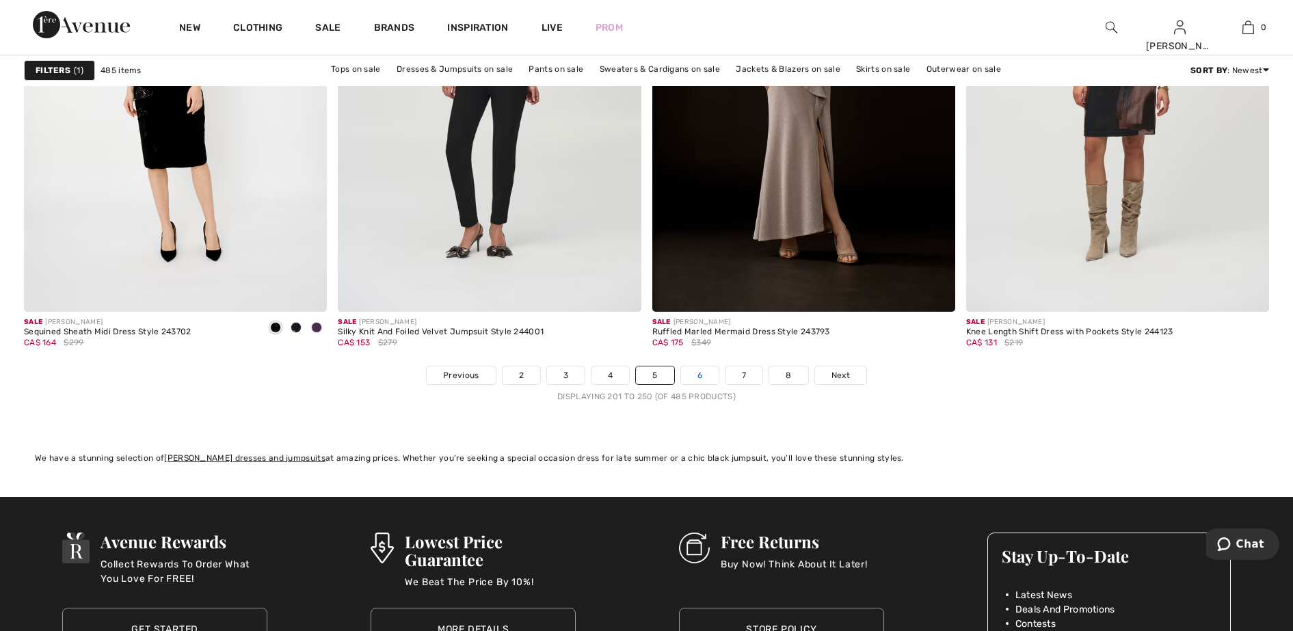
click at [699, 376] on link "6" at bounding box center [700, 376] width 38 height 18
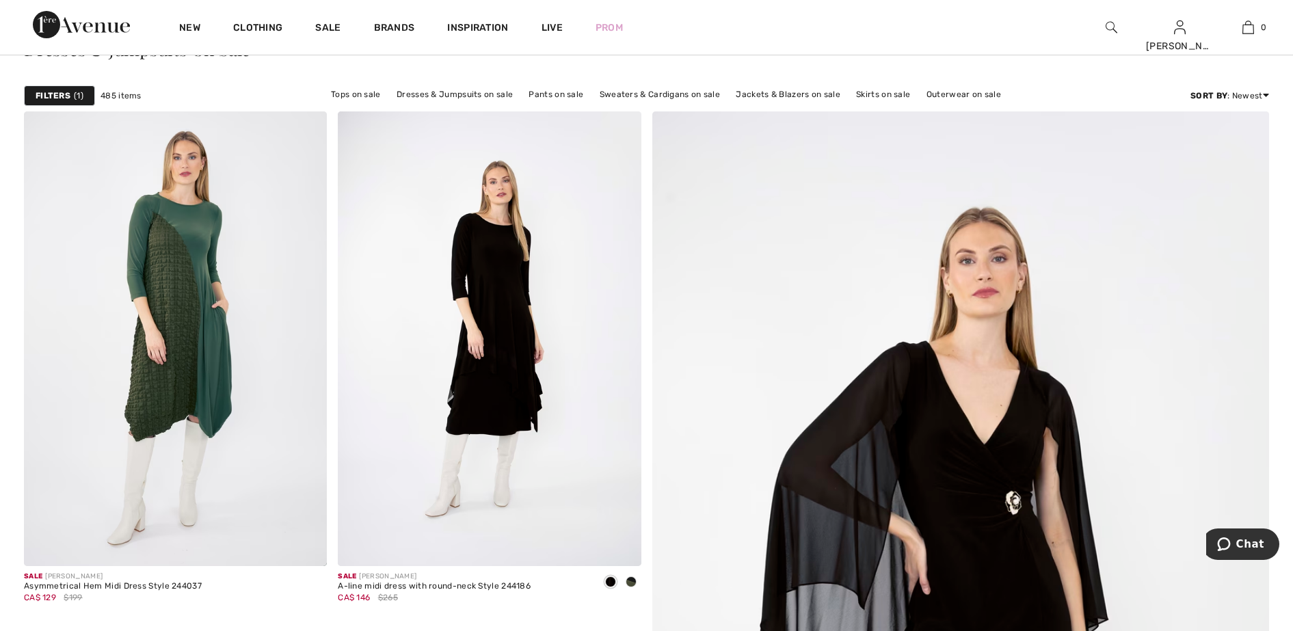
scroll to position [256, 0]
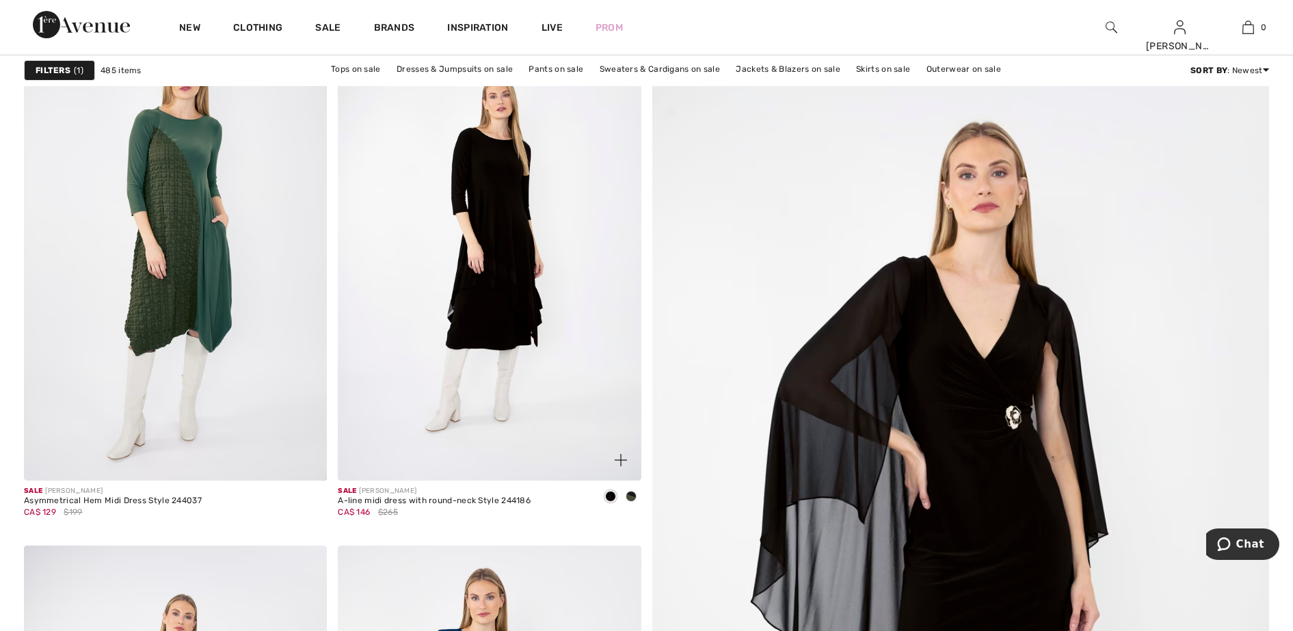
click at [631, 497] on span at bounding box center [631, 496] width 11 height 11
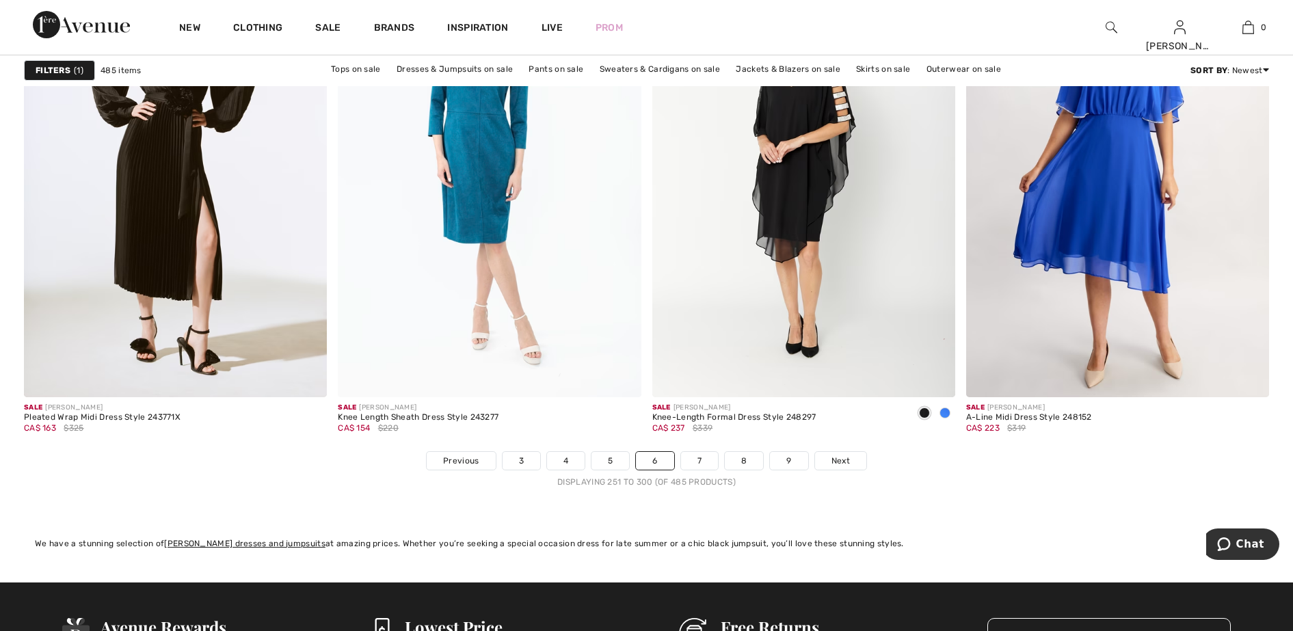
scroll to position [7780, 0]
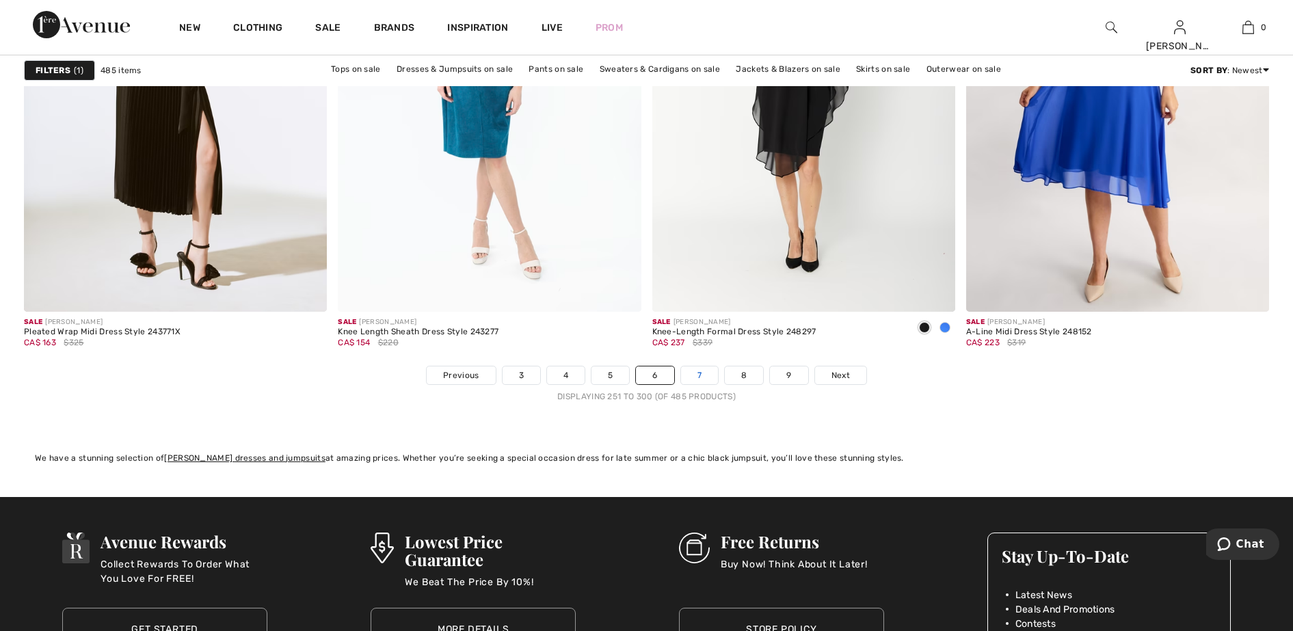
click at [699, 372] on link "7" at bounding box center [699, 376] width 37 height 18
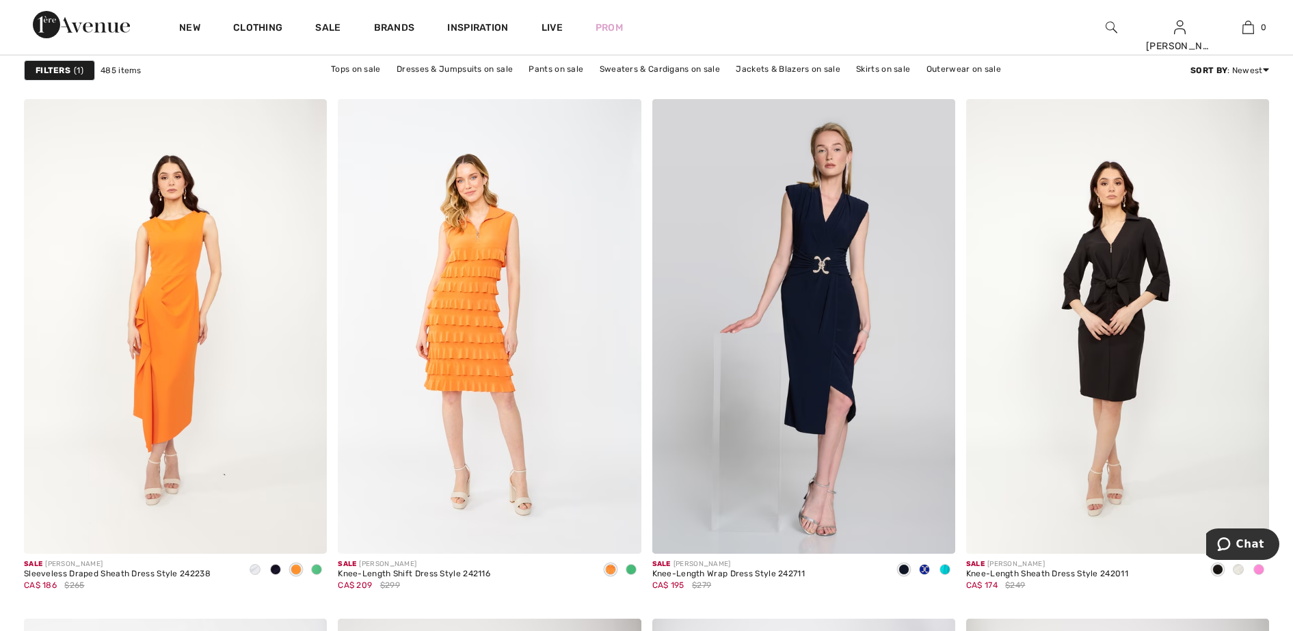
scroll to position [5301, 0]
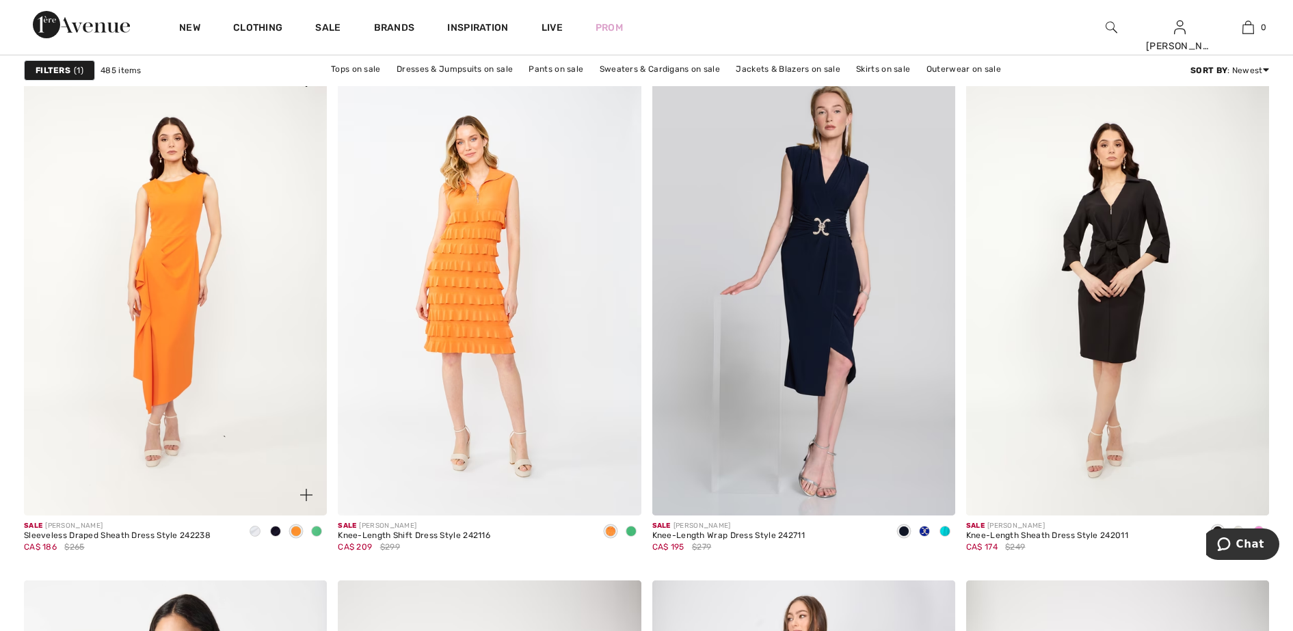
click at [314, 533] on span at bounding box center [316, 531] width 11 height 11
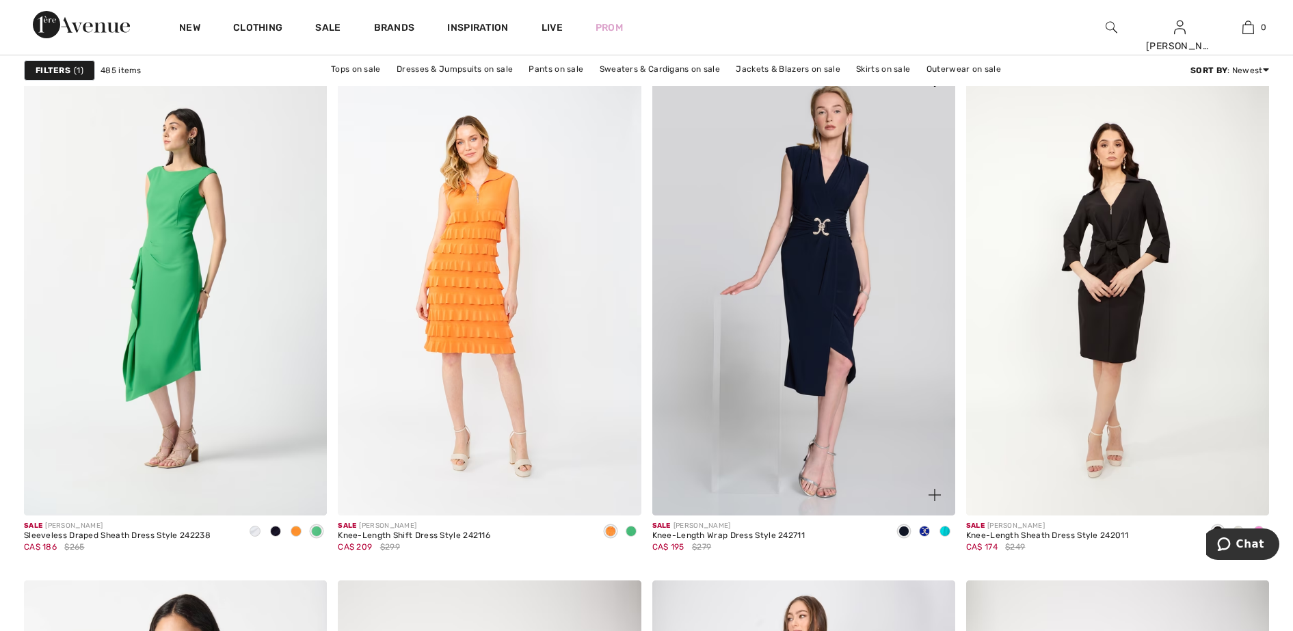
click at [946, 530] on span at bounding box center [945, 531] width 11 height 11
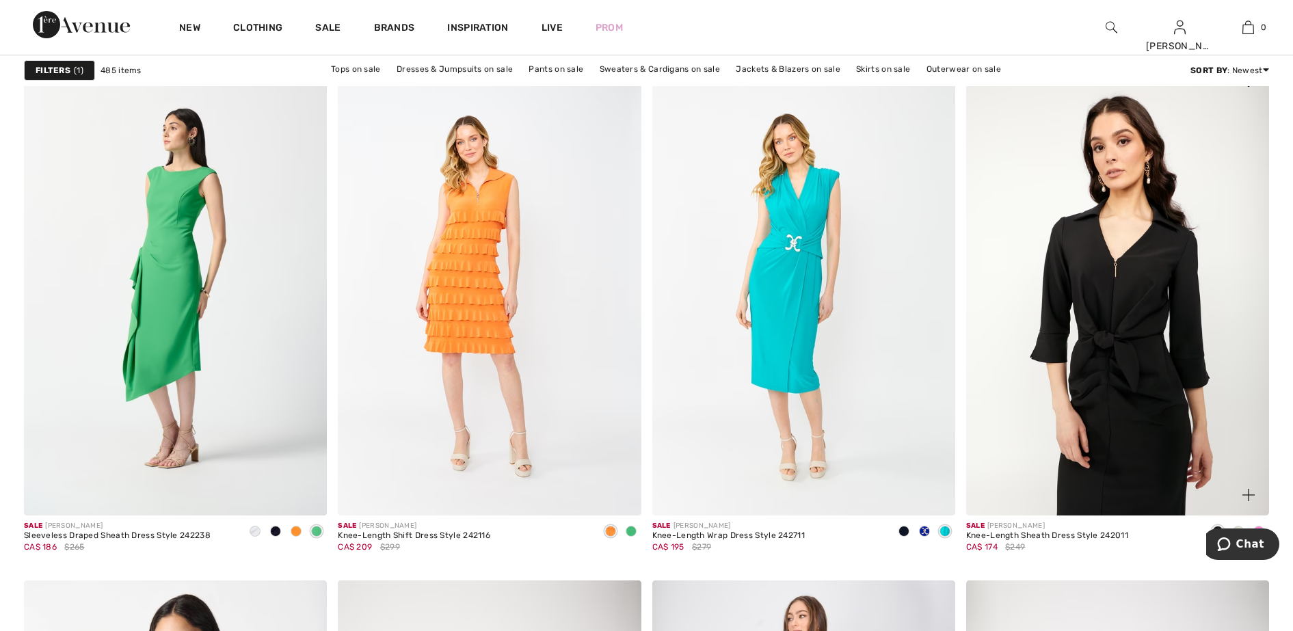
scroll to position [5386, 0]
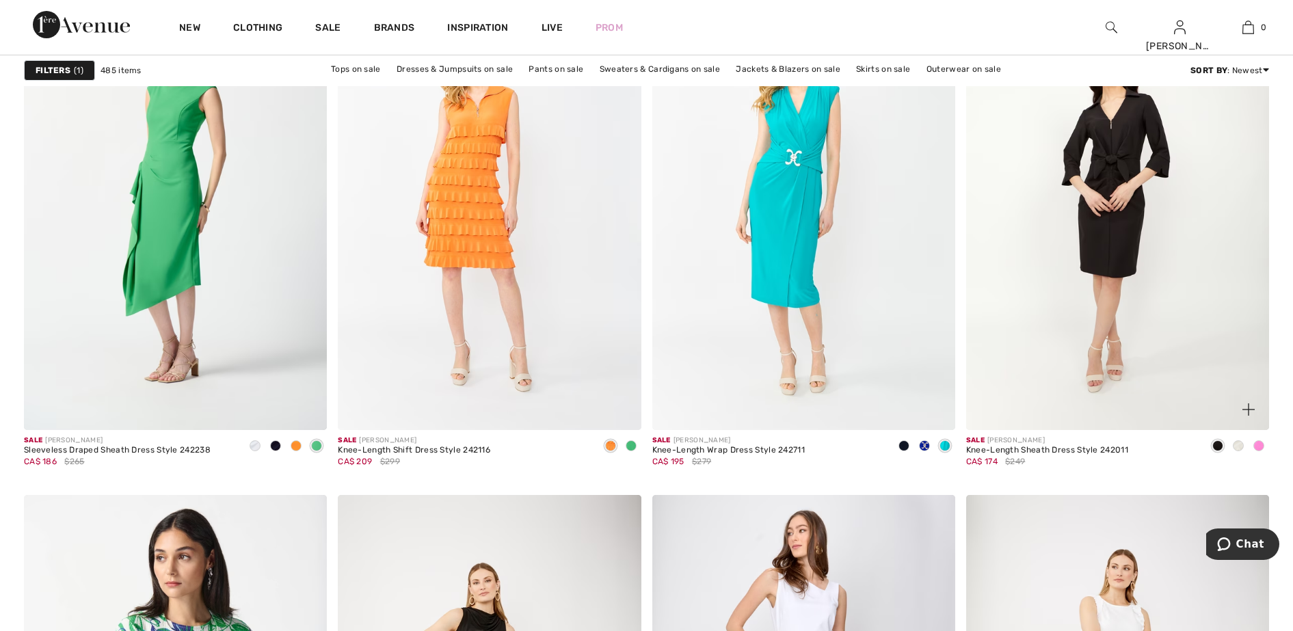
click at [1258, 444] on span at bounding box center [1259, 445] width 11 height 11
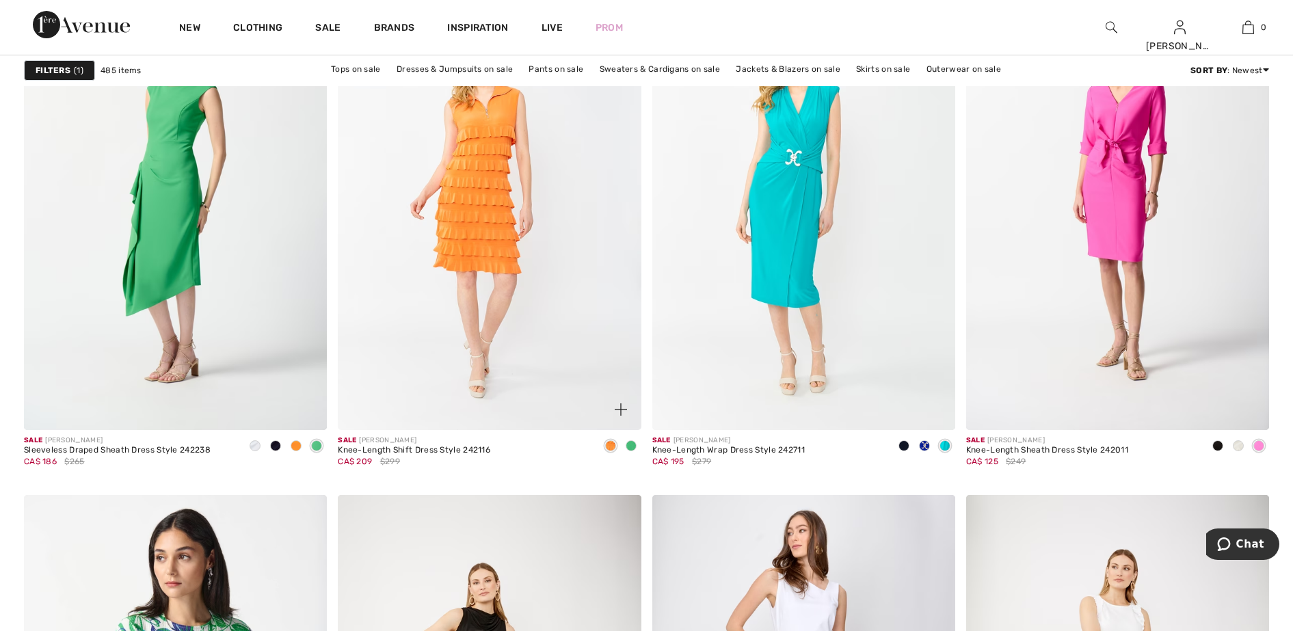
click at [495, 278] on img at bounding box center [489, 202] width 303 height 455
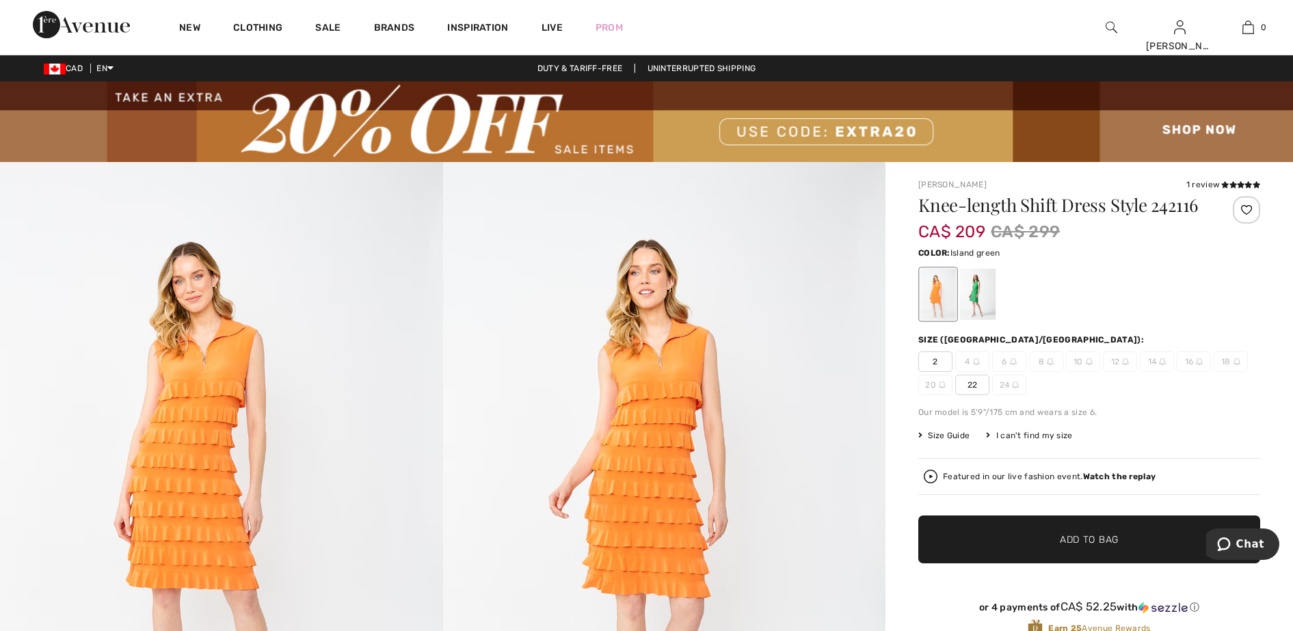
click at [973, 302] on div at bounding box center [978, 294] width 36 height 51
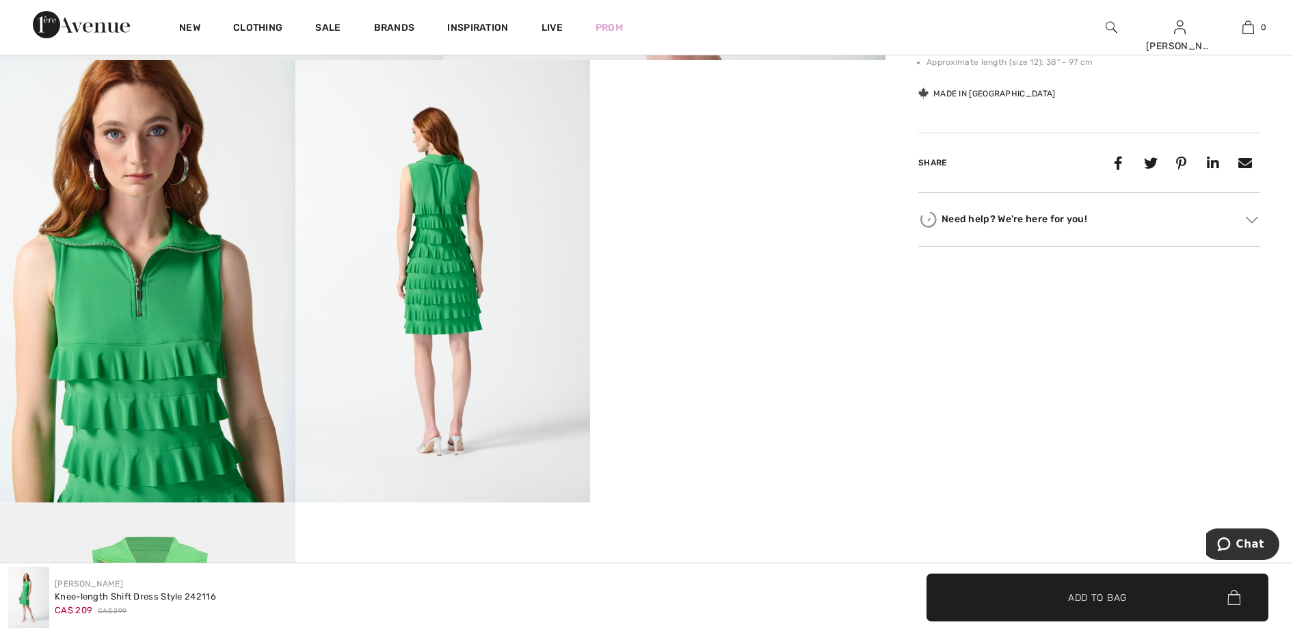
scroll to position [769, 0]
